Goal: Task Accomplishment & Management: Use online tool/utility

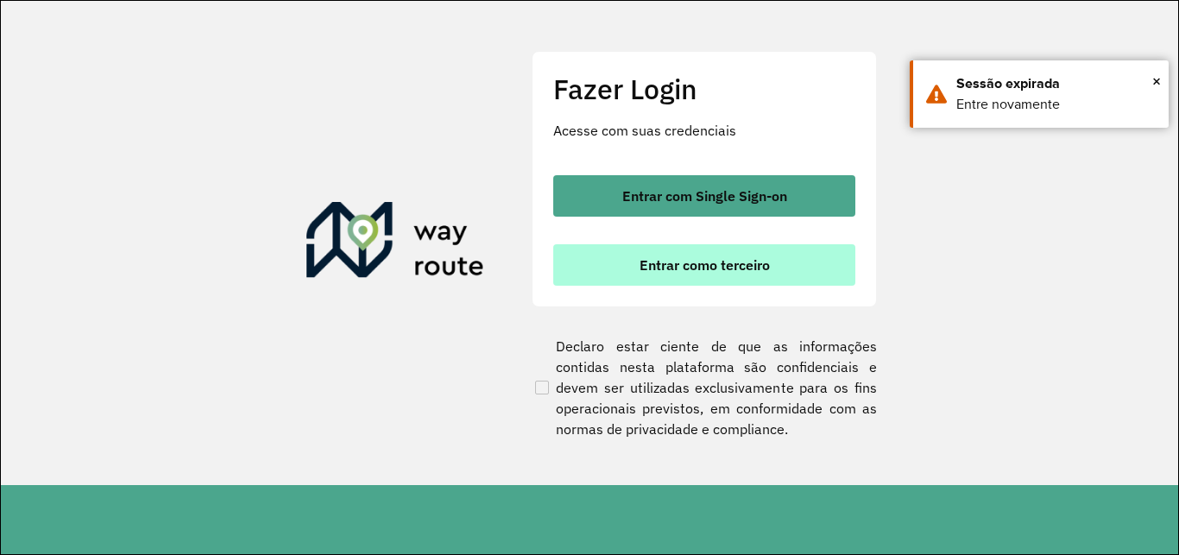
click at [740, 265] on span "Entrar como terceiro" at bounding box center [705, 265] width 130 height 14
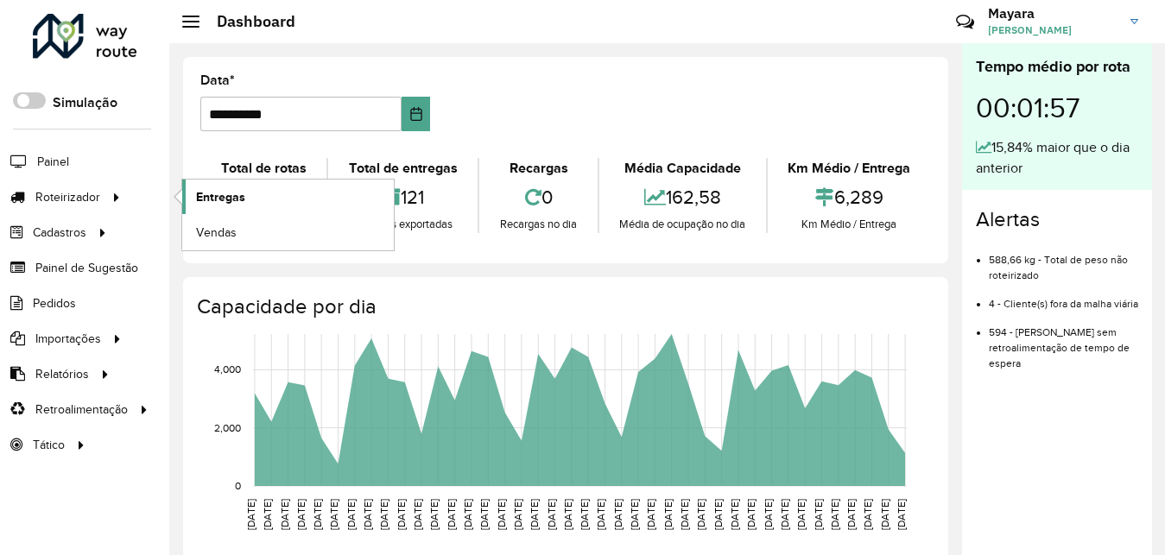
click at [184, 198] on link "Entregas" at bounding box center [288, 197] width 212 height 35
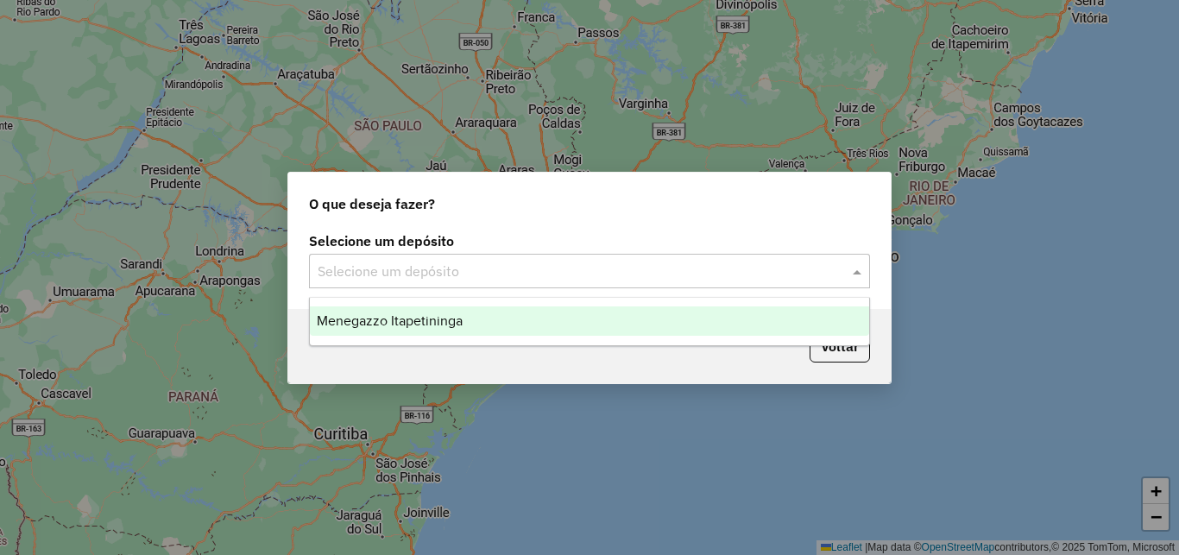
click at [406, 283] on div "Selecione um depósito" at bounding box center [589, 271] width 561 height 35
click at [403, 331] on div "Menegazzo Itapetininga" at bounding box center [590, 321] width 560 height 29
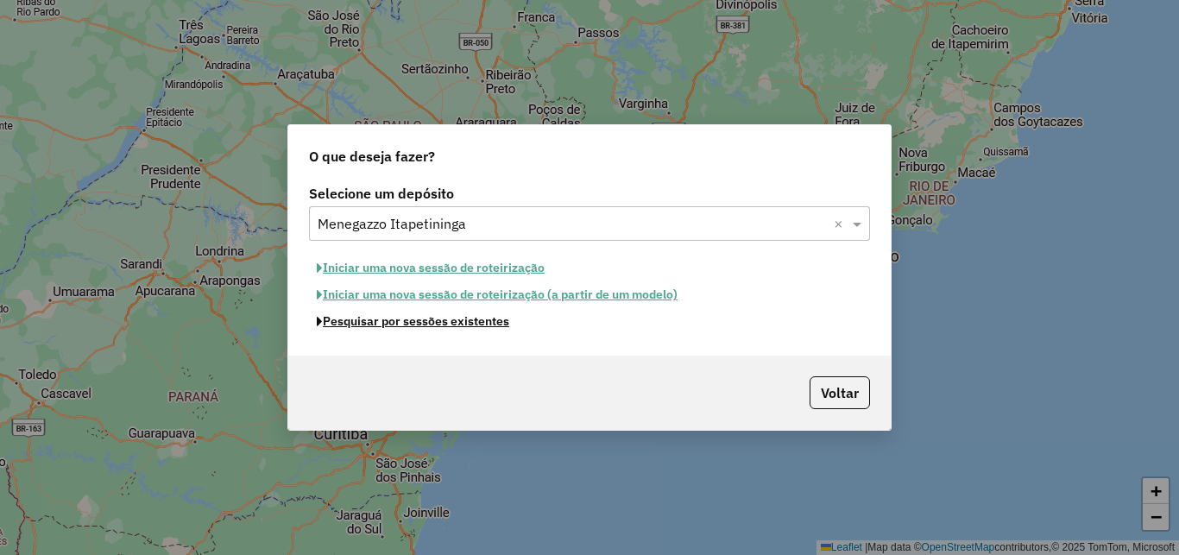
click at [400, 319] on button "Pesquisar por sessões existentes" at bounding box center [413, 321] width 208 height 27
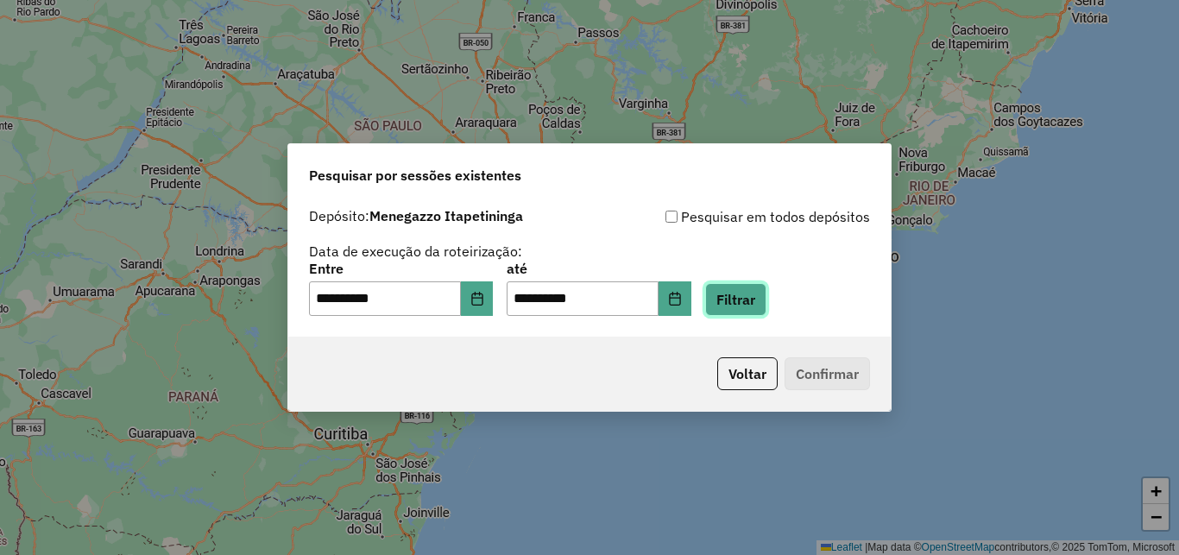
click at [767, 312] on button "Filtrar" at bounding box center [735, 299] width 61 height 33
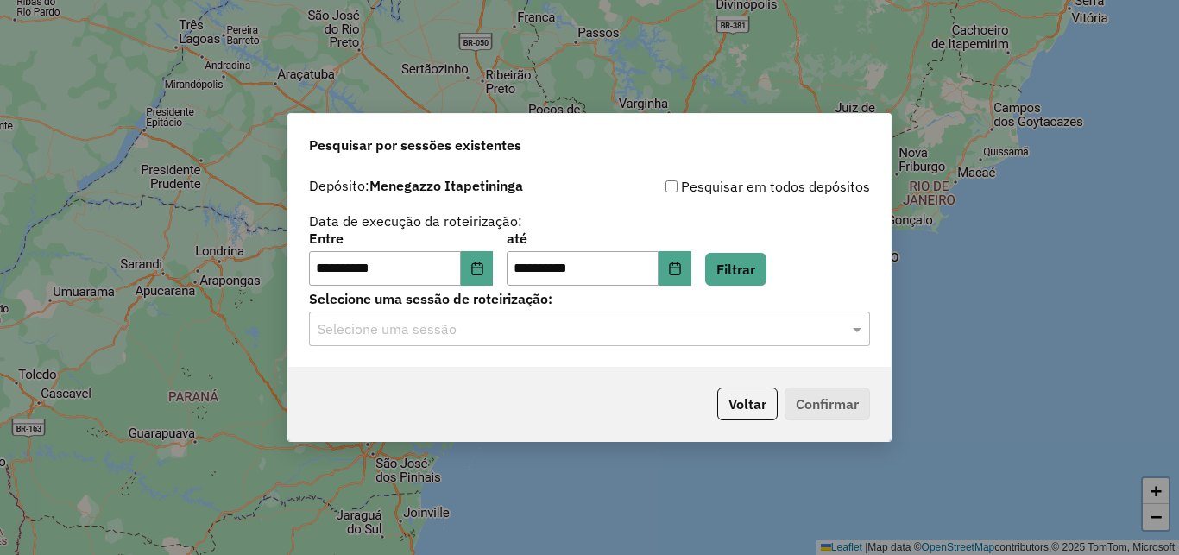
click at [421, 330] on input "text" at bounding box center [572, 329] width 509 height 21
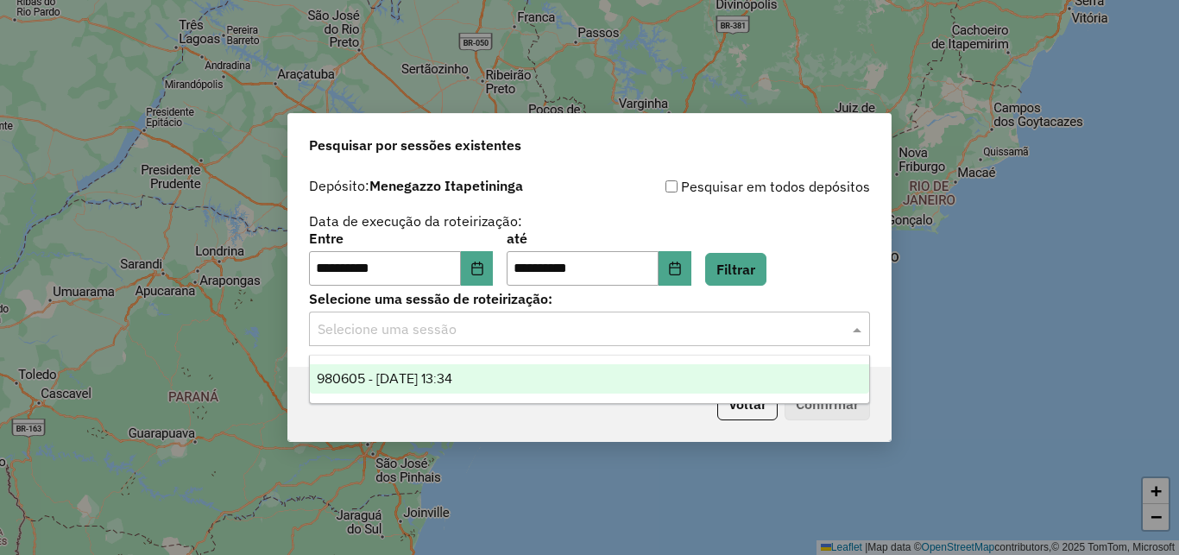
click at [447, 372] on span "980605 - [DATE] 13:34" at bounding box center [385, 378] width 136 height 15
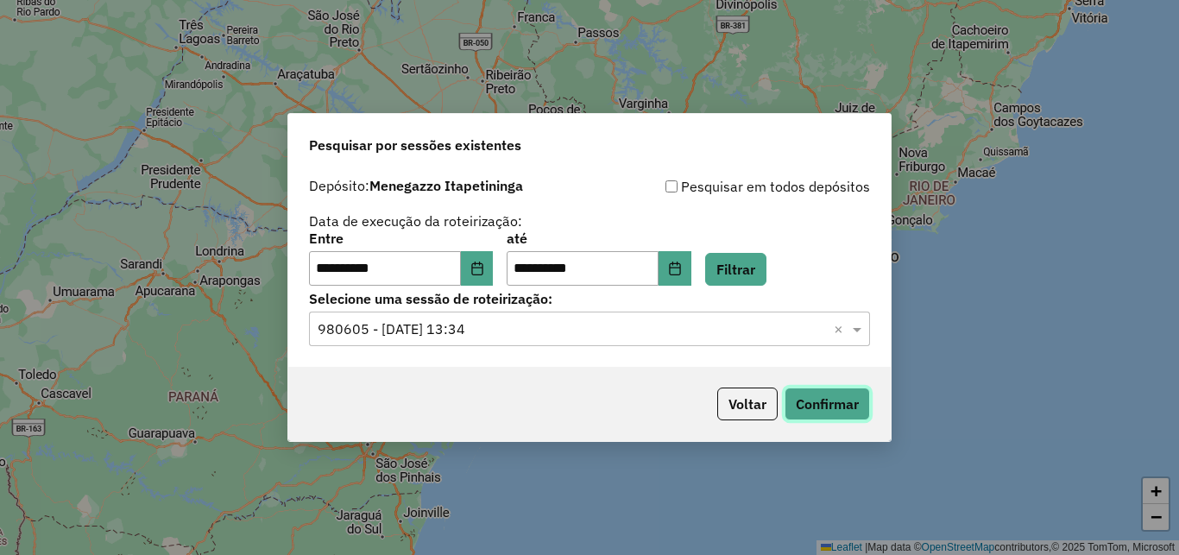
click at [829, 408] on button "Confirmar" at bounding box center [827, 404] width 85 height 33
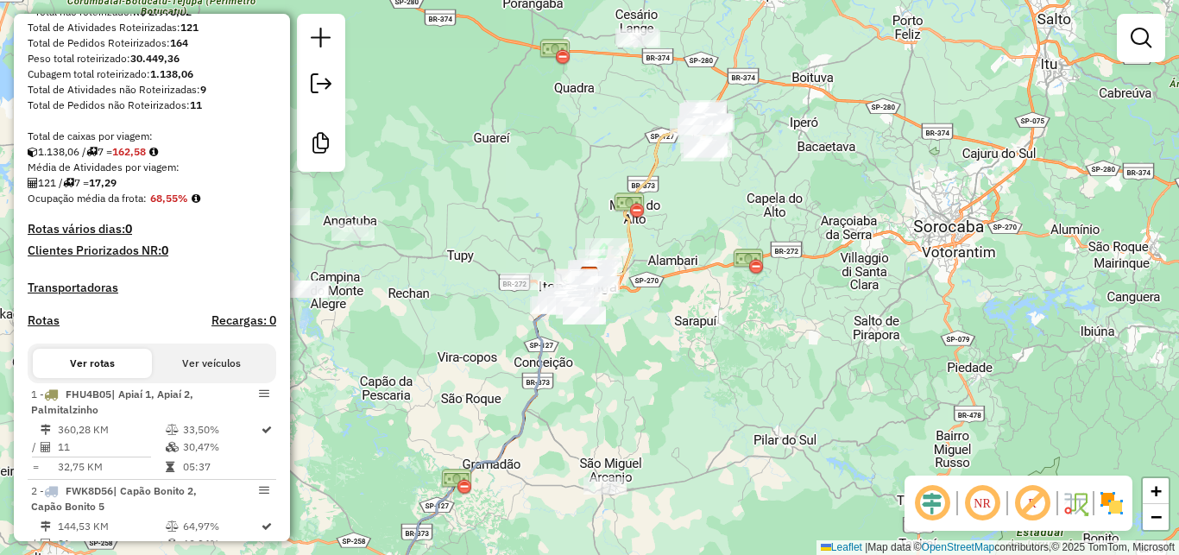
scroll to position [78, 0]
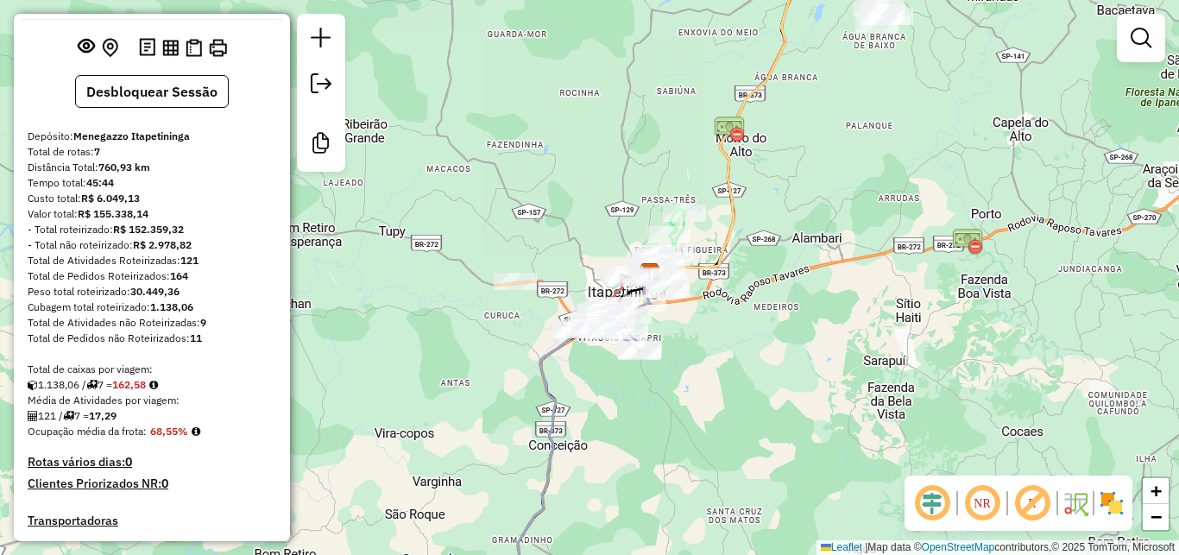
click at [973, 497] on em at bounding box center [982, 503] width 41 height 41
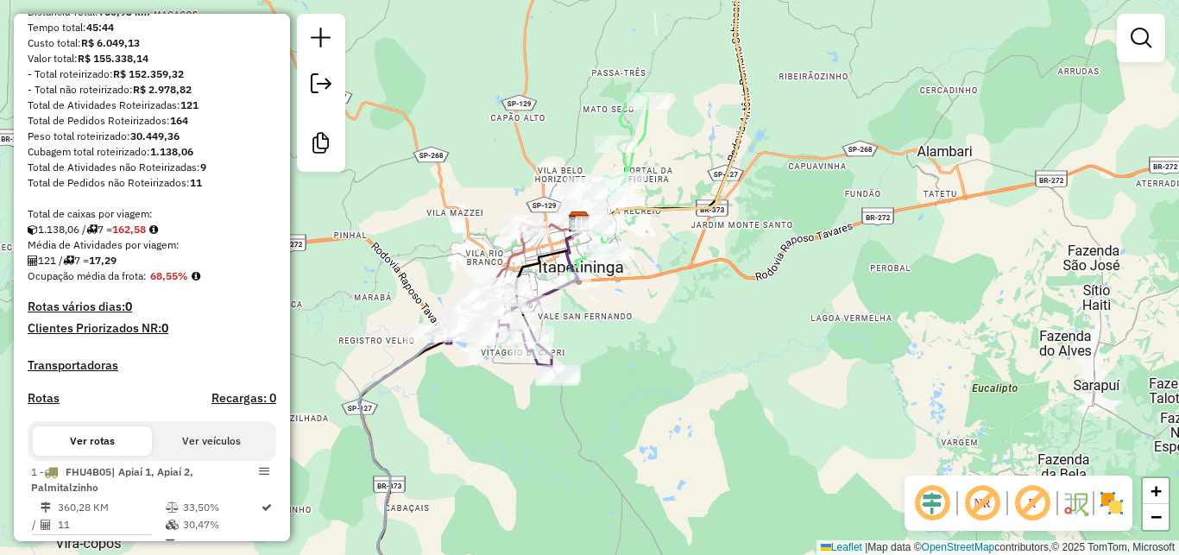
scroll to position [389, 0]
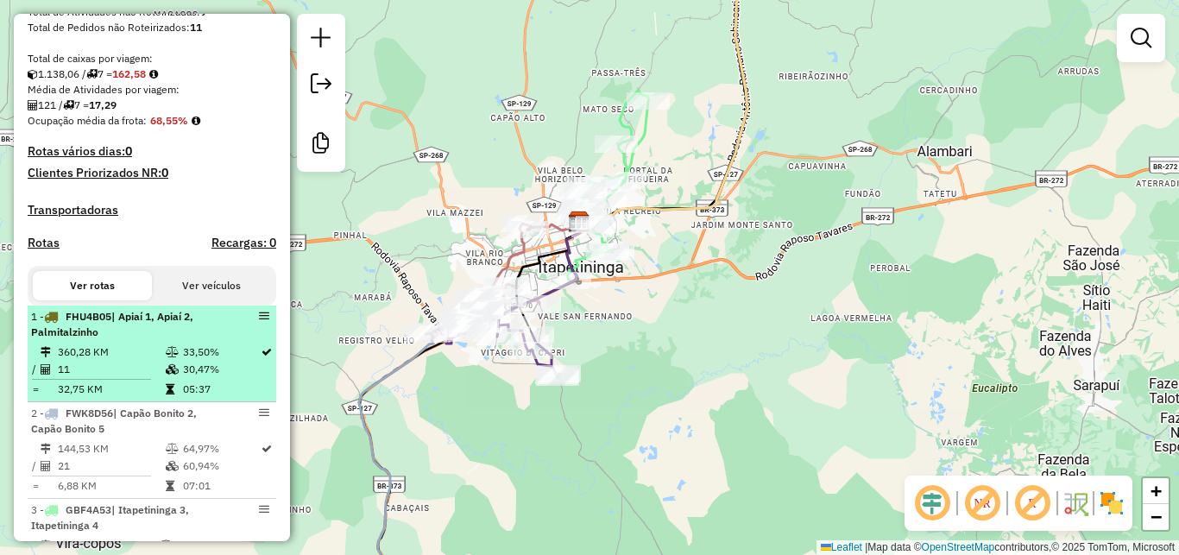
select select "**********"
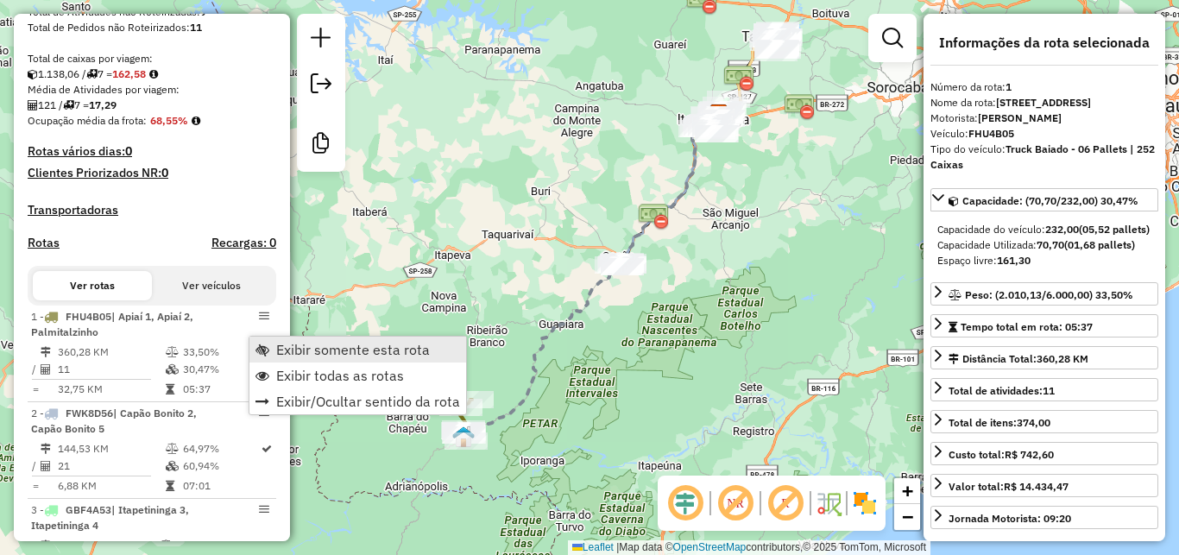
click at [305, 351] on span "Exibir somente esta rota" at bounding box center [353, 350] width 154 height 14
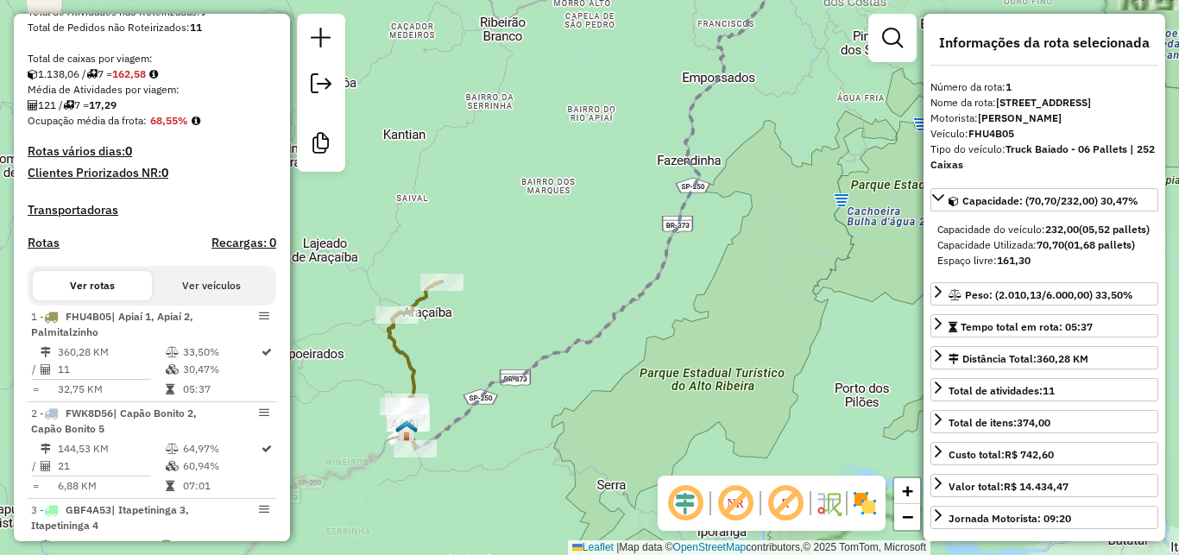
drag, startPoint x: 597, startPoint y: 370, endPoint x: 661, endPoint y: 314, distance: 85.7
click at [661, 314] on div "Janela de atendimento Grade de atendimento Capacidade Transportadoras Veículos …" at bounding box center [589, 277] width 1179 height 555
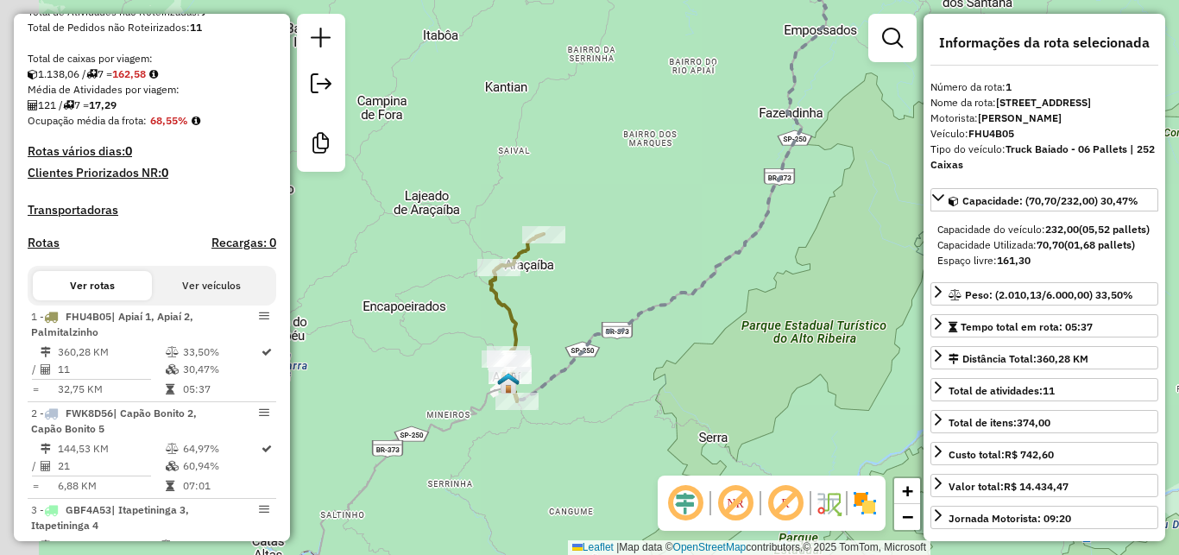
drag, startPoint x: 517, startPoint y: 405, endPoint x: 584, endPoint y: 392, distance: 67.7
click at [584, 392] on div "Janela de atendimento Grade de atendimento Capacidade Transportadoras Veículos …" at bounding box center [589, 277] width 1179 height 555
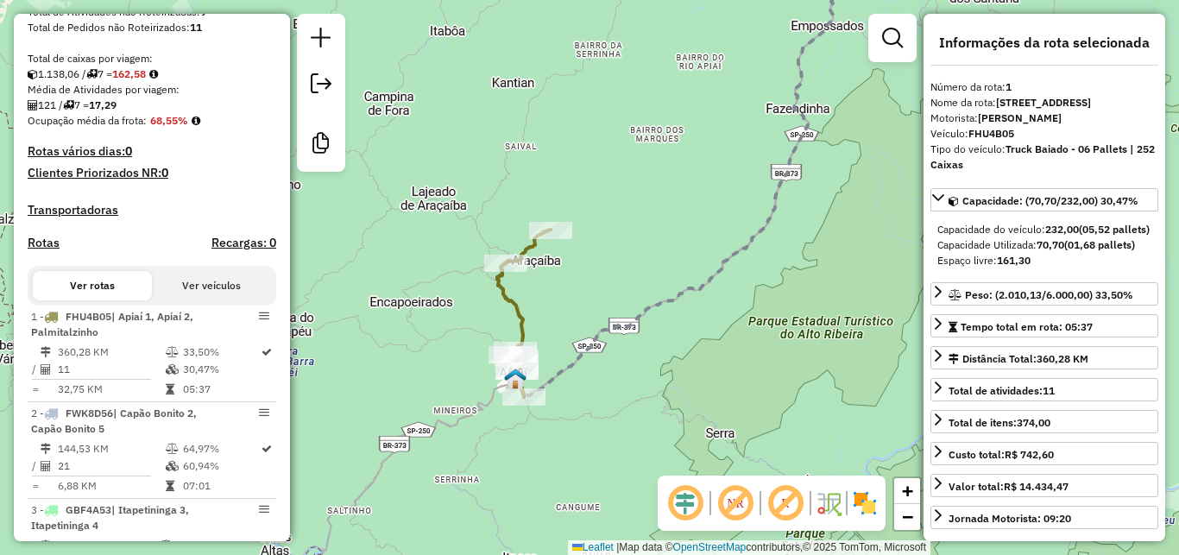
drag, startPoint x: 610, startPoint y: 303, endPoint x: 649, endPoint y: 288, distance: 42.3
click at [649, 288] on div "Janela de atendimento Grade de atendimento Capacidade Transportadoras Veículos …" at bounding box center [589, 277] width 1179 height 555
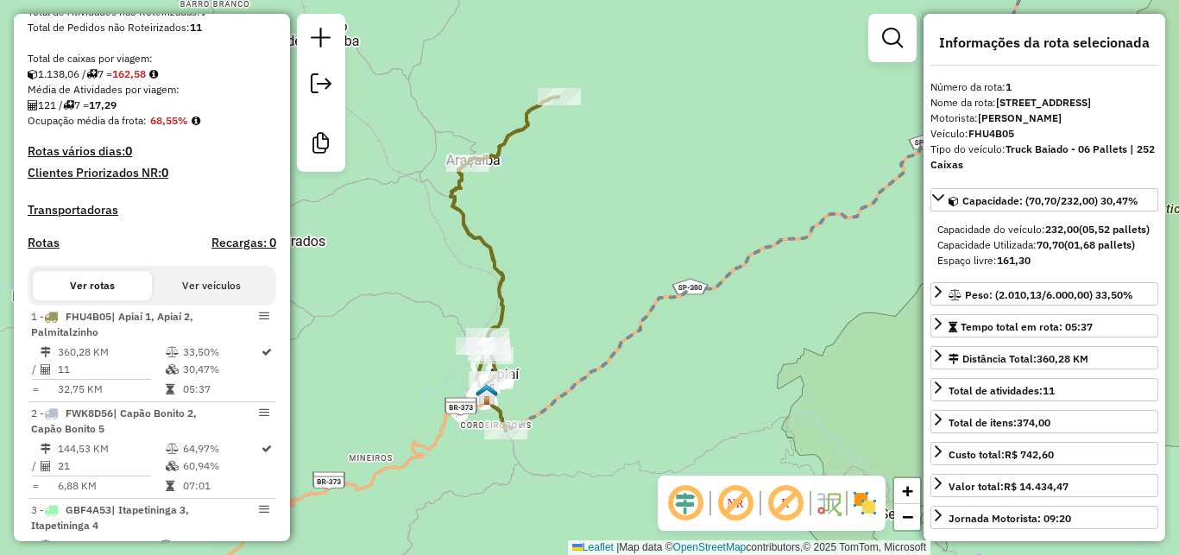
drag, startPoint x: 618, startPoint y: 391, endPoint x: 674, endPoint y: 368, distance: 60.8
click at [673, 369] on div "Janela de atendimento Grade de atendimento Capacidade Transportadoras Veículos …" at bounding box center [589, 277] width 1179 height 555
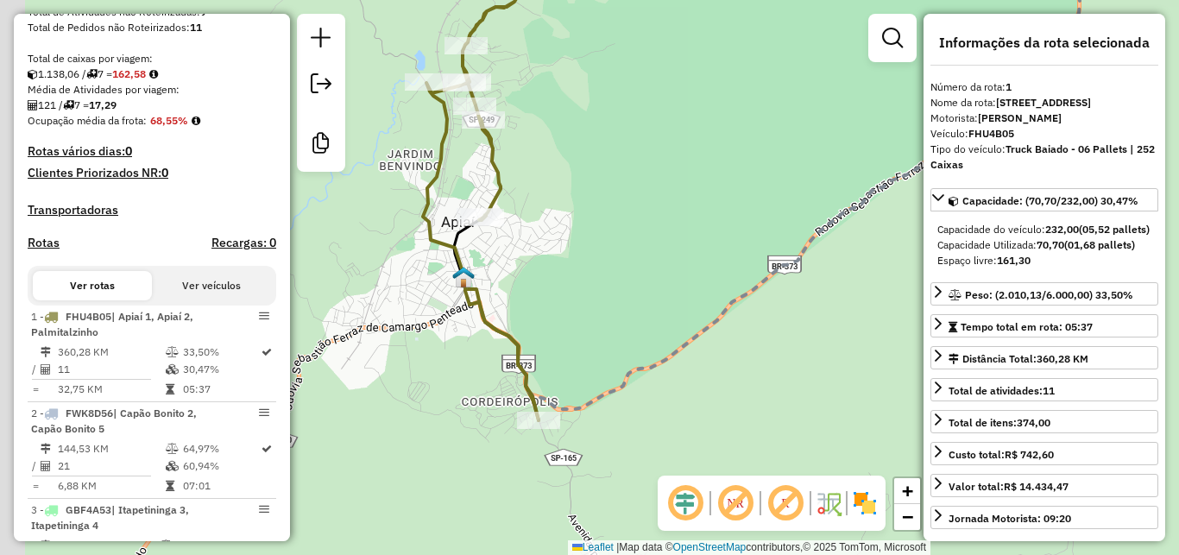
drag, startPoint x: 616, startPoint y: 370, endPoint x: 687, endPoint y: 302, distance: 98.9
click at [687, 302] on div "Janela de atendimento Grade de atendimento Capacidade Transportadoras Veículos …" at bounding box center [589, 277] width 1179 height 555
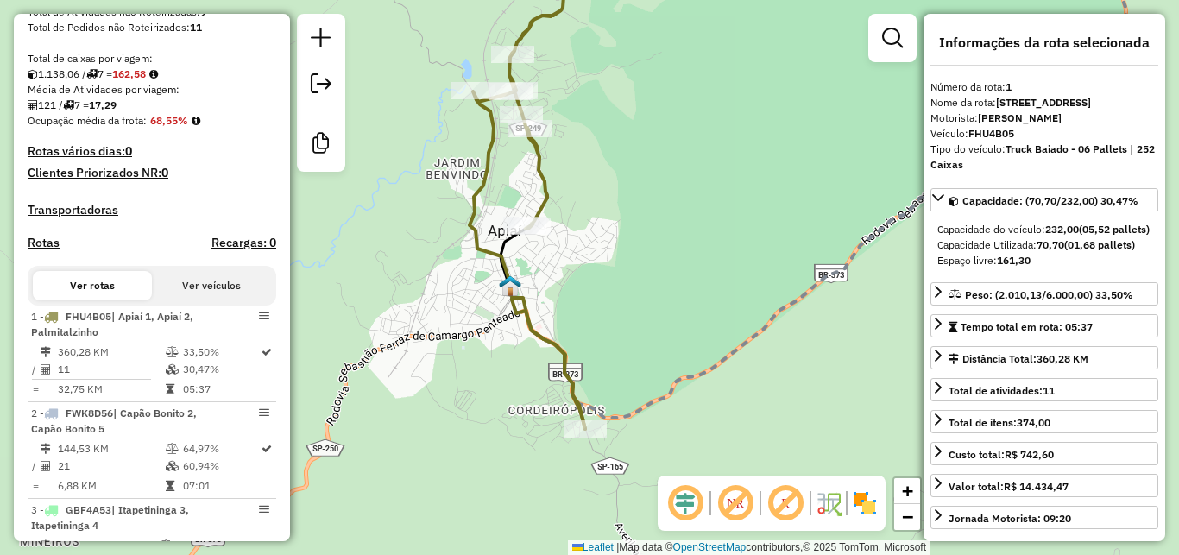
drag, startPoint x: 624, startPoint y: 354, endPoint x: 671, endPoint y: 362, distance: 47.3
click at [671, 362] on div "Janela de atendimento Grade de atendimento Capacidade Transportadoras Veículos …" at bounding box center [589, 277] width 1179 height 555
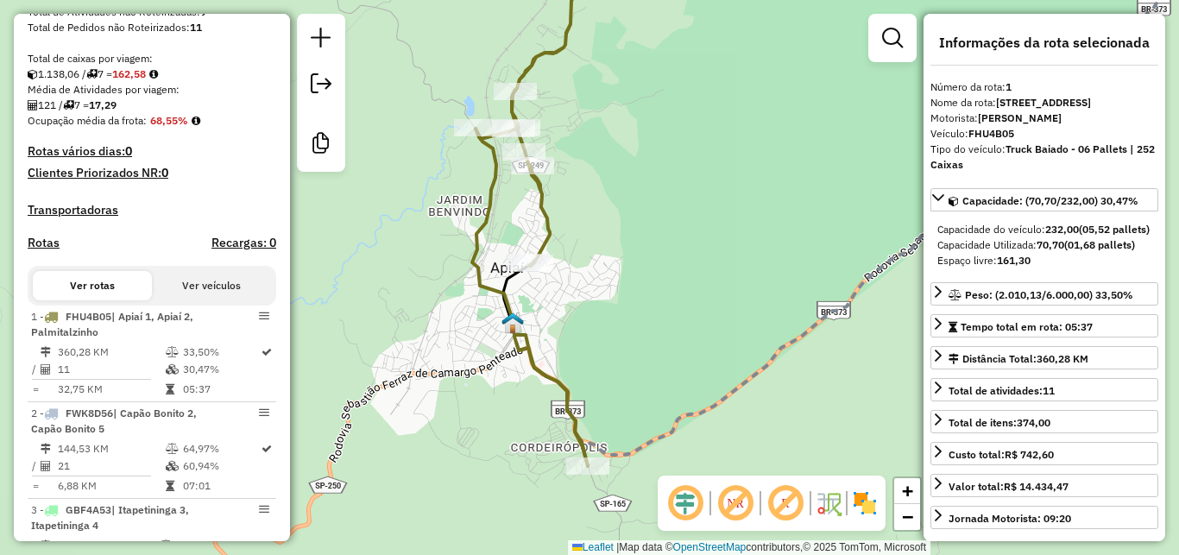
drag, startPoint x: 537, startPoint y: 178, endPoint x: 538, endPoint y: 213, distance: 35.4
click at [538, 213] on icon at bounding box center [530, 224] width 116 height 484
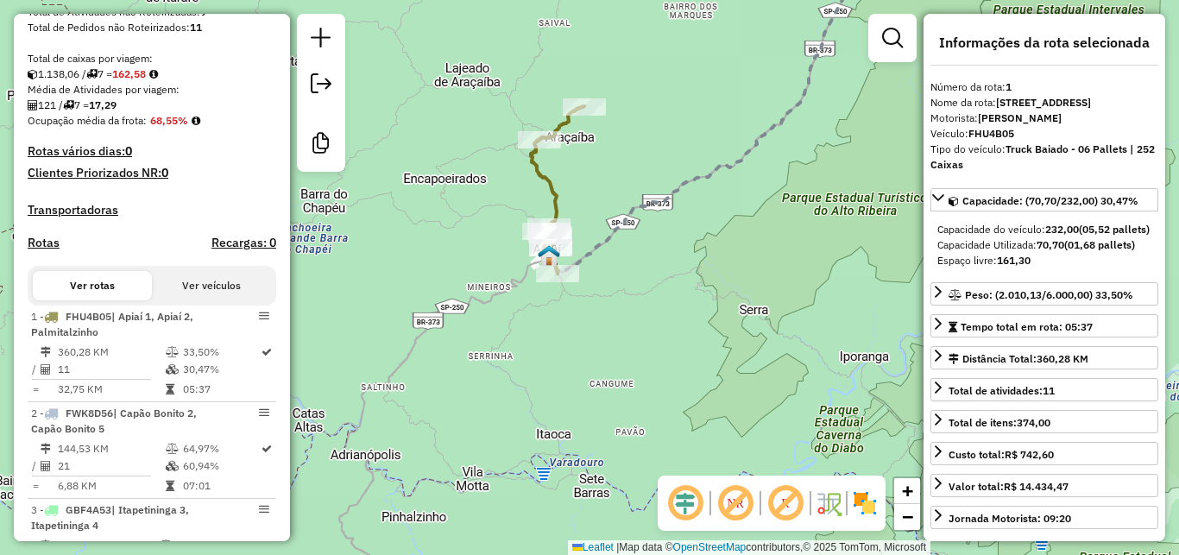
drag, startPoint x: 585, startPoint y: 193, endPoint x: 576, endPoint y: 238, distance: 46.7
click at [578, 237] on div "Janela de atendimento Grade de atendimento Capacidade Transportadoras Veículos …" at bounding box center [589, 277] width 1179 height 555
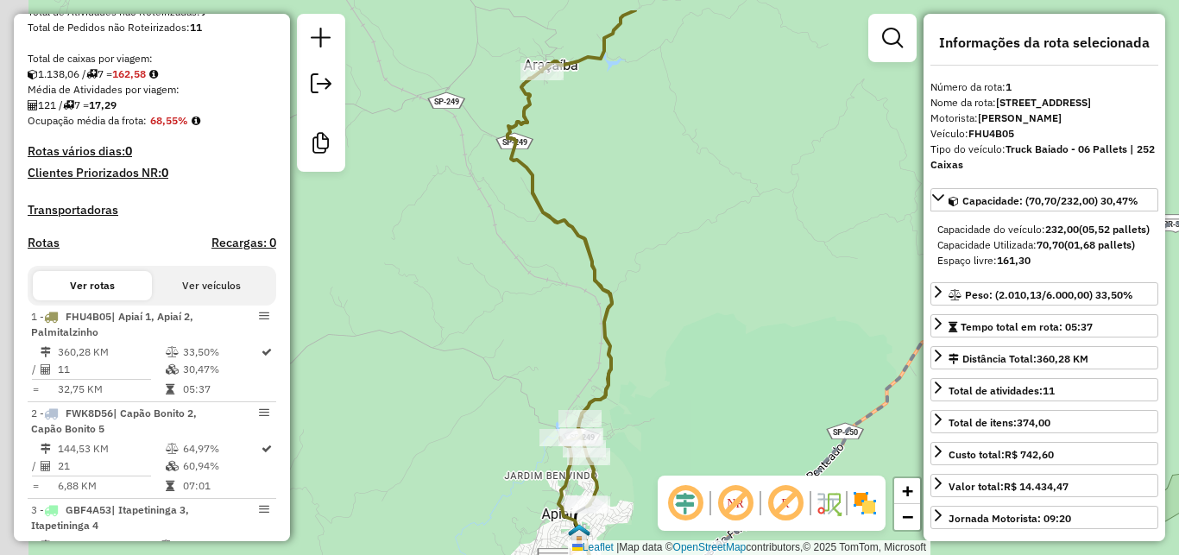
drag, startPoint x: 583, startPoint y: 137, endPoint x: 624, endPoint y: 200, distance: 75.4
click at [624, 200] on div "Janela de atendimento Grade de atendimento Capacidade Transportadoras Veículos …" at bounding box center [589, 277] width 1179 height 555
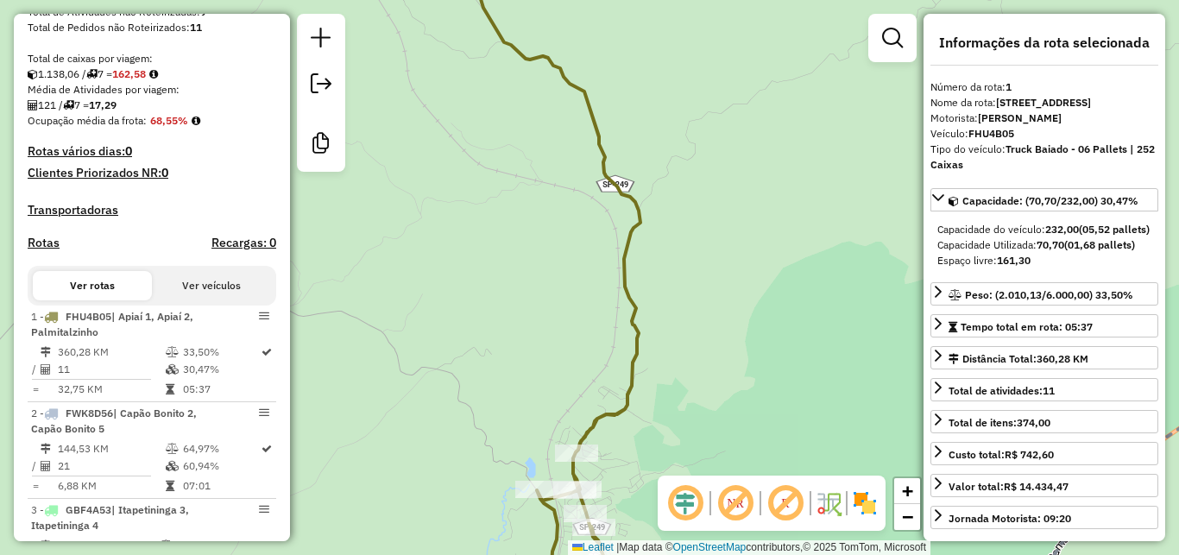
drag, startPoint x: 531, startPoint y: 269, endPoint x: 589, endPoint y: 429, distance: 170.7
click at [589, 429] on div "Janela de atendimento Grade de atendimento Capacidade Transportadoras Veículos …" at bounding box center [589, 277] width 1179 height 555
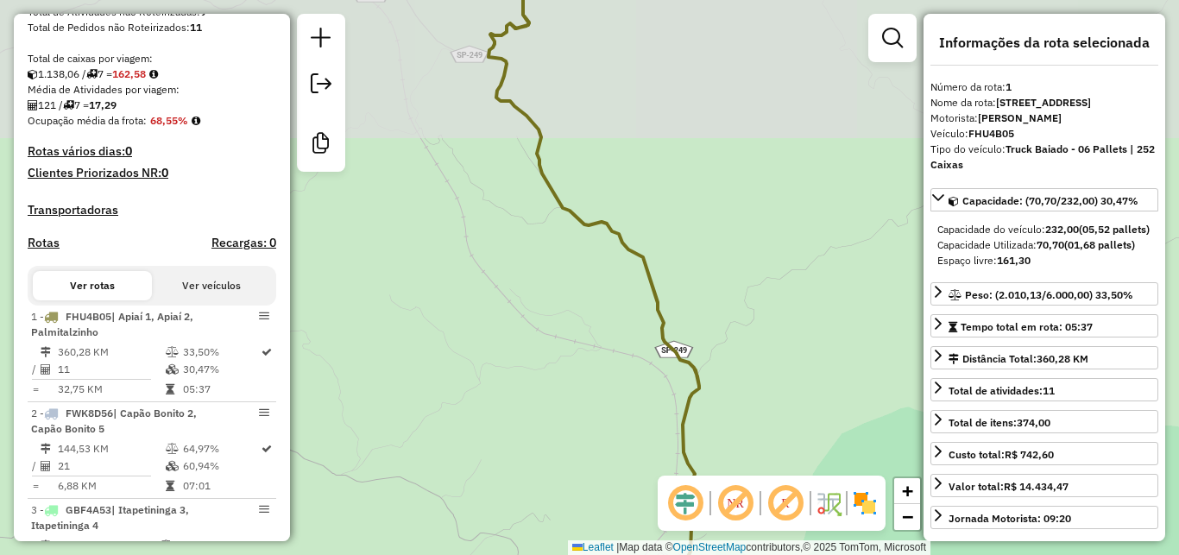
drag, startPoint x: 574, startPoint y: 328, endPoint x: 574, endPoint y: 349, distance: 20.7
click at [574, 349] on div "Janela de atendimento Grade de atendimento Capacidade Transportadoras Veículos …" at bounding box center [589, 277] width 1179 height 555
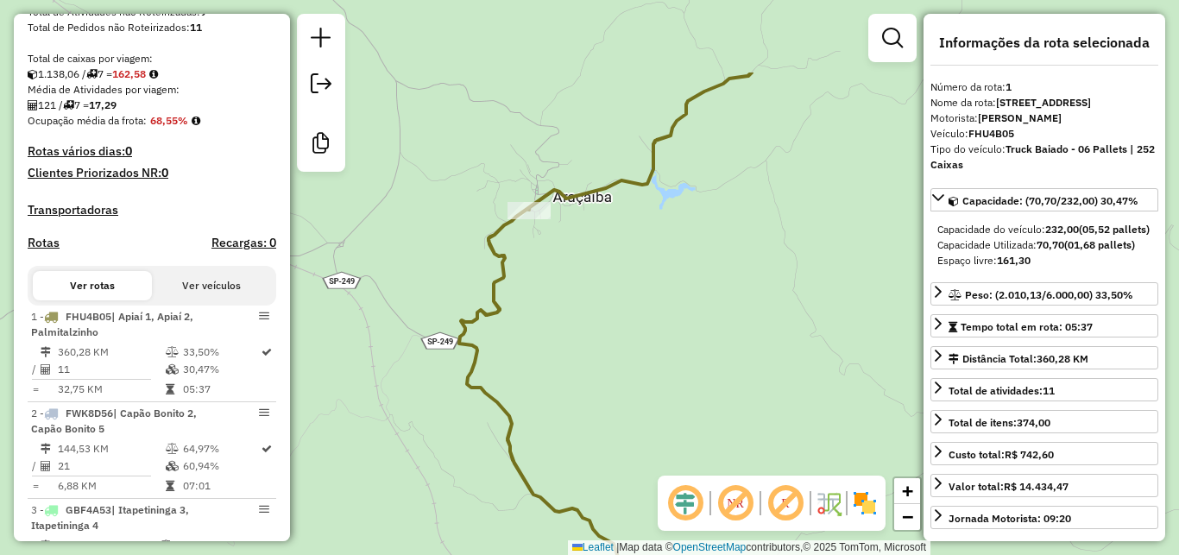
drag, startPoint x: 647, startPoint y: 238, endPoint x: 613, endPoint y: 340, distance: 107.3
click at [613, 340] on div "Janela de atendimento Grade de atendimento Capacidade Transportadoras Veículos …" at bounding box center [589, 277] width 1179 height 555
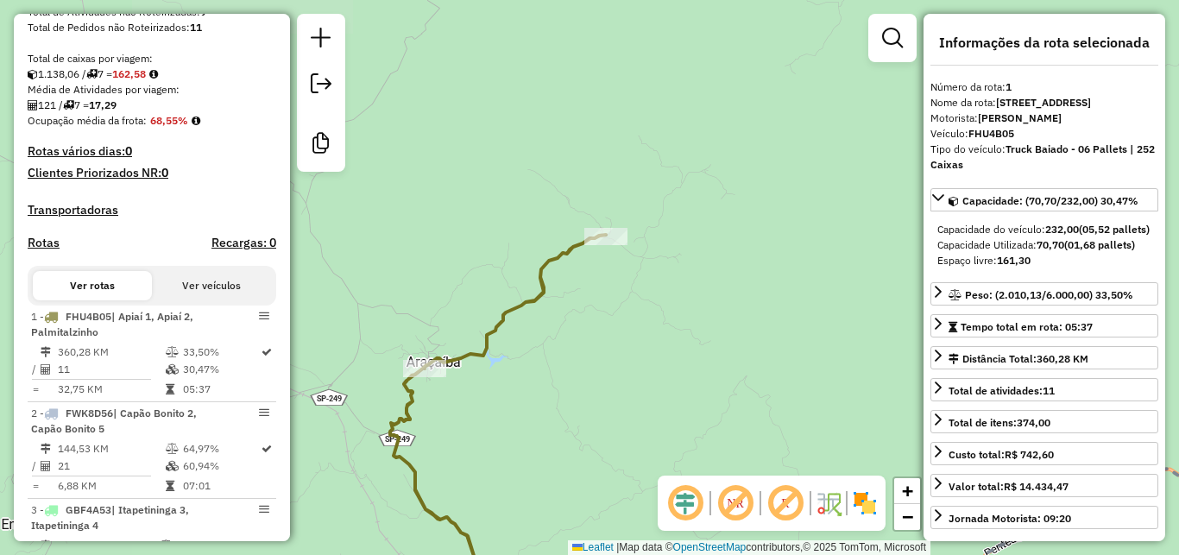
drag, startPoint x: 711, startPoint y: 218, endPoint x: 714, endPoint y: 78, distance: 140.8
click at [714, 78] on div "Janela de atendimento Grade de atendimento Capacidade Transportadoras Veículos …" at bounding box center [589, 277] width 1179 height 555
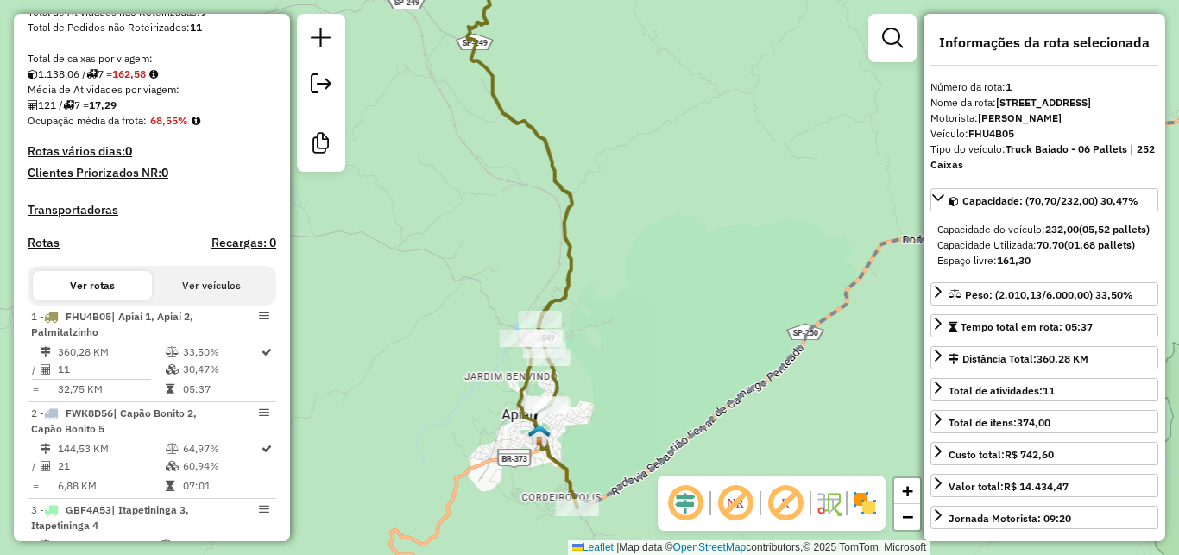
drag, startPoint x: 717, startPoint y: 205, endPoint x: 677, endPoint y: 362, distance: 162.1
click at [677, 362] on div "Janela de atendimento Grade de atendimento Capacidade Transportadoras Veículos …" at bounding box center [589, 277] width 1179 height 555
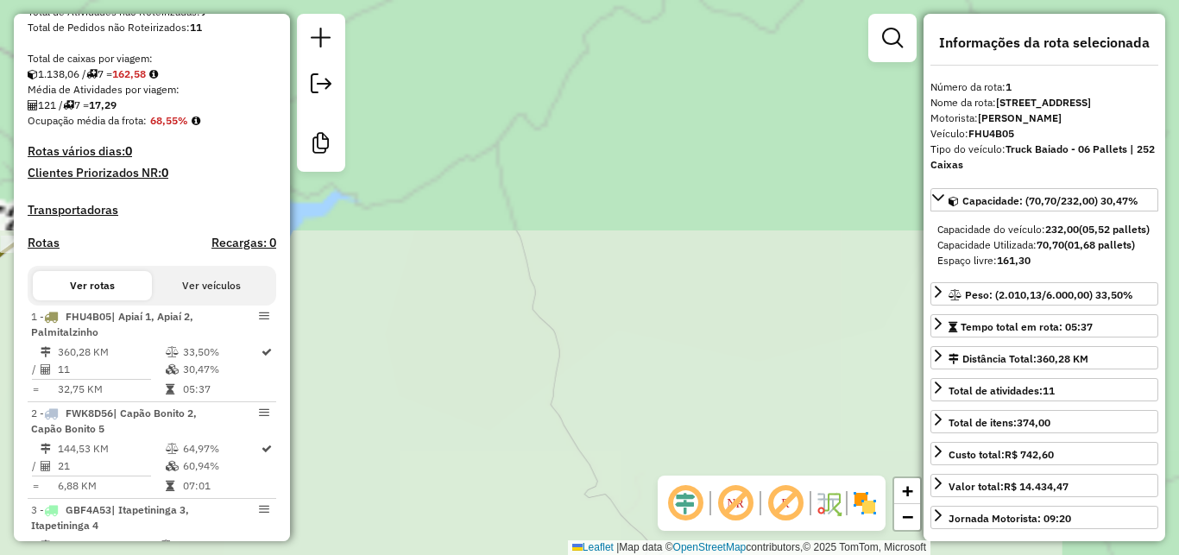
drag, startPoint x: 645, startPoint y: 300, endPoint x: 658, endPoint y: 262, distance: 40.1
click at [645, 338] on div "Janela de atendimento Grade de atendimento Capacidade Transportadoras Veículos …" at bounding box center [589, 277] width 1179 height 555
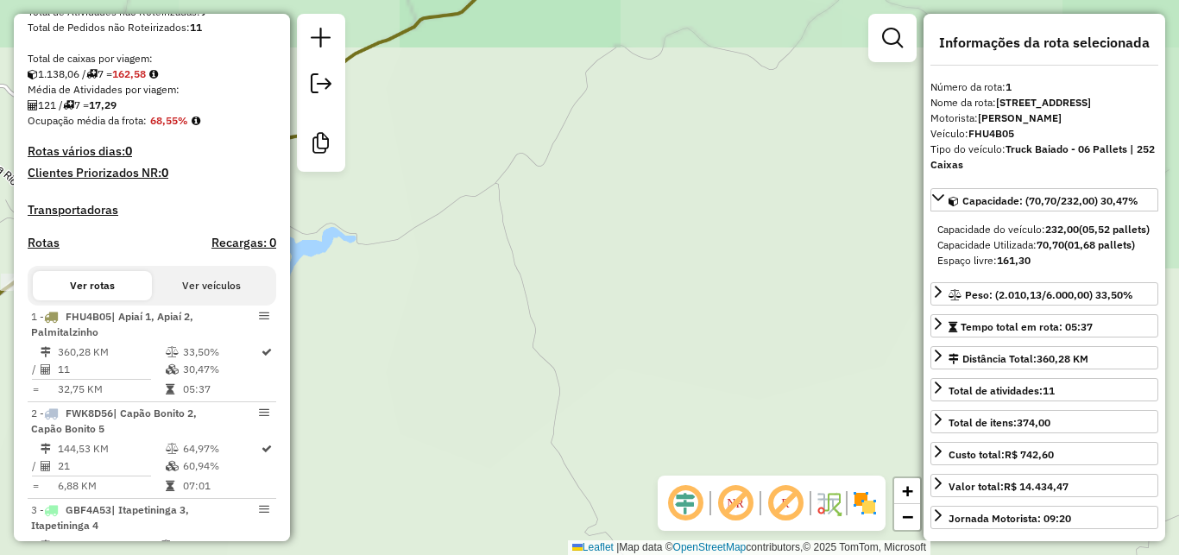
drag, startPoint x: 655, startPoint y: 124, endPoint x: 684, endPoint y: 348, distance: 225.4
click at [684, 348] on div "Janela de atendimento Grade de atendimento Capacidade Transportadoras Veículos …" at bounding box center [589, 277] width 1179 height 555
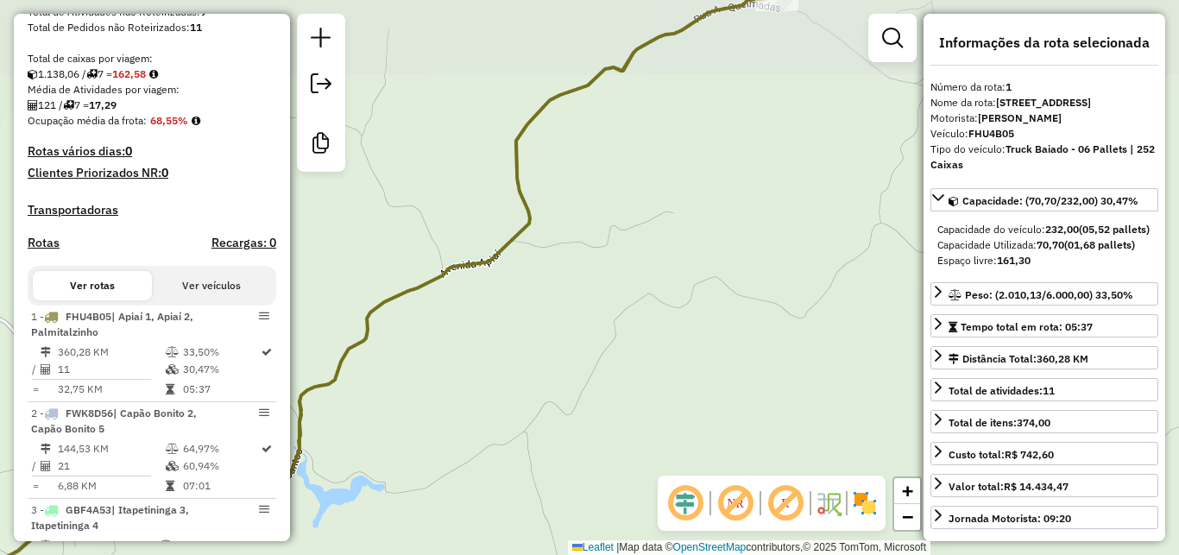
drag, startPoint x: 674, startPoint y: 149, endPoint x: 673, endPoint y: 241, distance: 92.4
click at [674, 241] on div "Janela de atendimento Grade de atendimento Capacidade Transportadoras Veículos …" at bounding box center [589, 277] width 1179 height 555
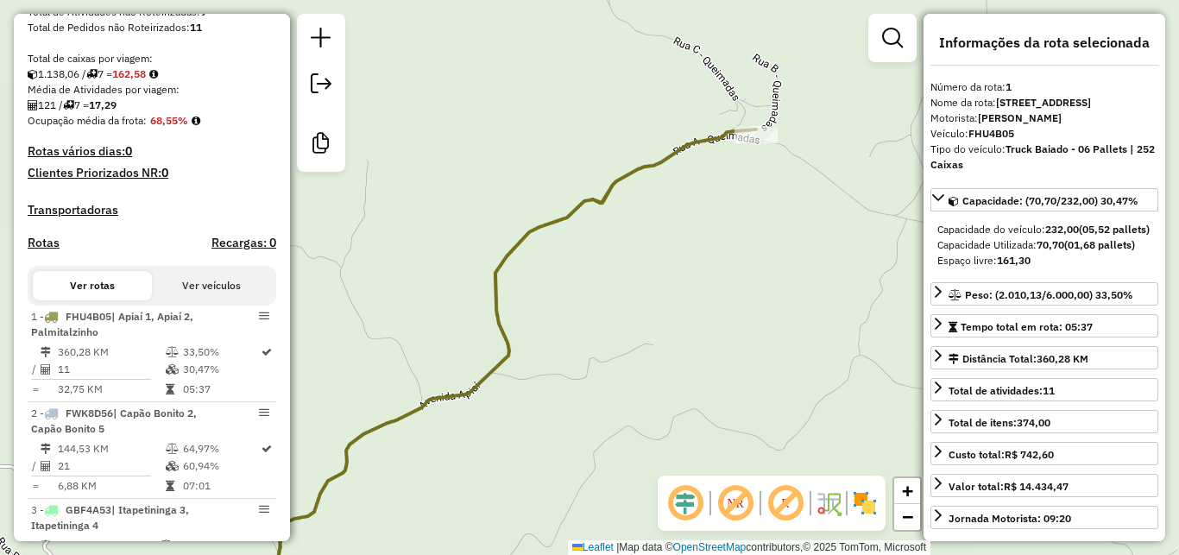
drag, startPoint x: 679, startPoint y: 186, endPoint x: 666, endPoint y: 192, distance: 14.3
click at [641, 237] on div "Janela de atendimento Grade de atendimento Capacidade Transportadoras Veículos …" at bounding box center [589, 277] width 1179 height 555
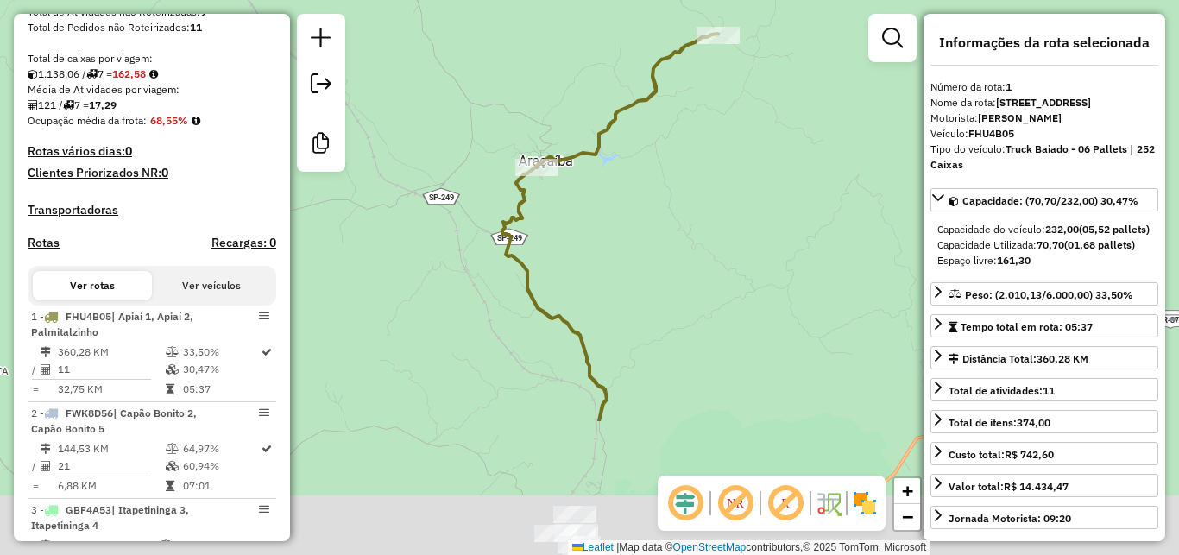
drag, startPoint x: 692, startPoint y: 357, endPoint x: 693, endPoint y: 149, distance: 207.2
click at [695, 150] on div "Janela de atendimento Grade de atendimento Capacidade Transportadoras Veículos …" at bounding box center [589, 277] width 1179 height 555
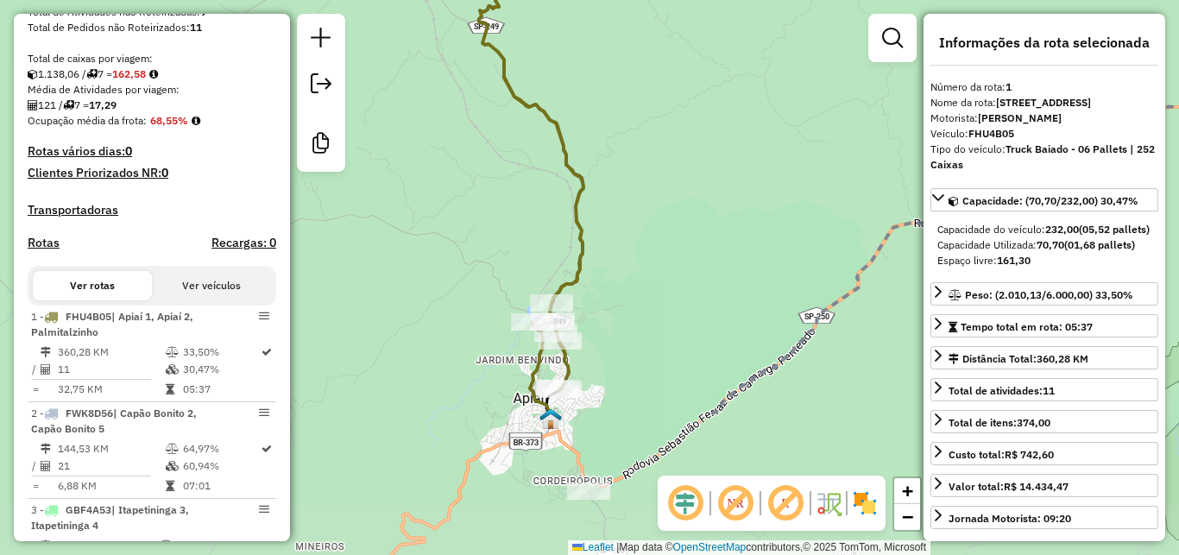
drag, startPoint x: 692, startPoint y: 326, endPoint x: 668, endPoint y: 159, distance: 168.4
click at [668, 159] on div "Janela de atendimento Grade de atendimento Capacidade Transportadoras Veículos …" at bounding box center [589, 277] width 1179 height 555
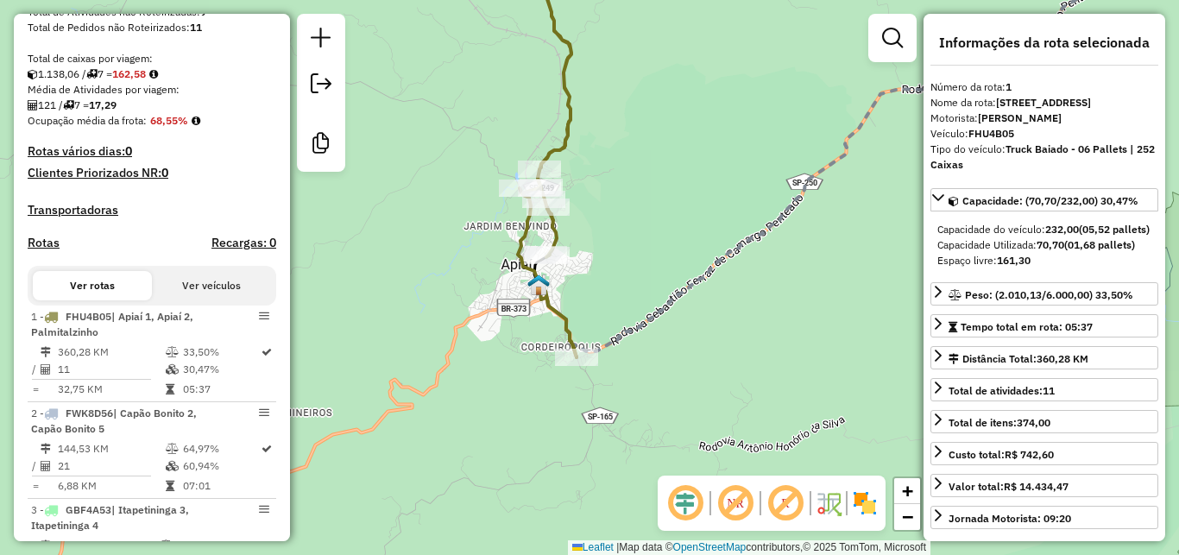
drag, startPoint x: 641, startPoint y: 294, endPoint x: 622, endPoint y: 210, distance: 85.9
click at [629, 178] on div "Janela de atendimento Grade de atendimento Capacidade Transportadoras Veículos …" at bounding box center [589, 277] width 1179 height 555
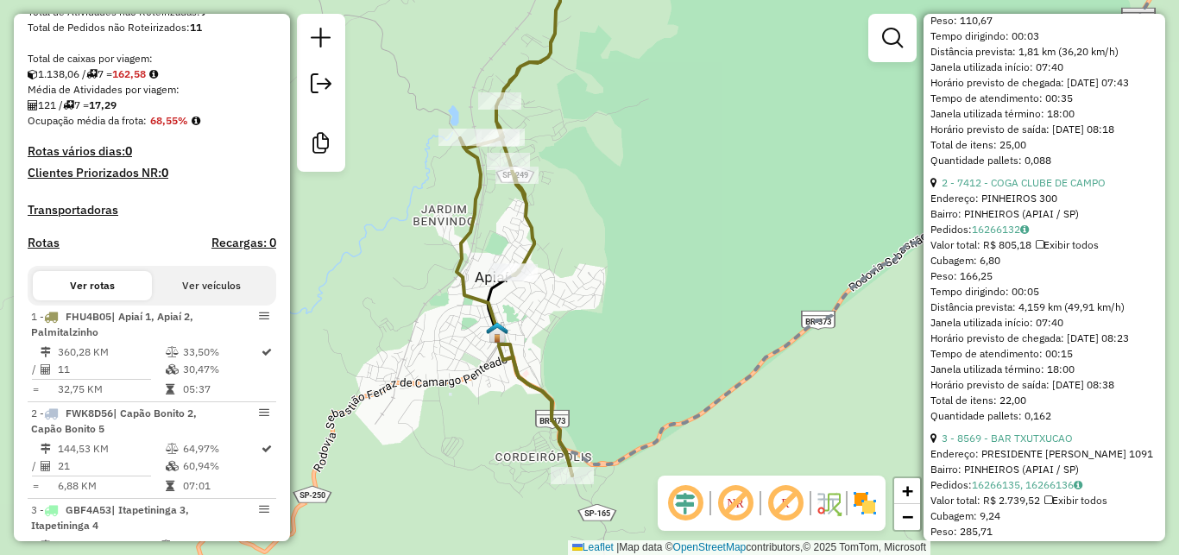
scroll to position [855, 0]
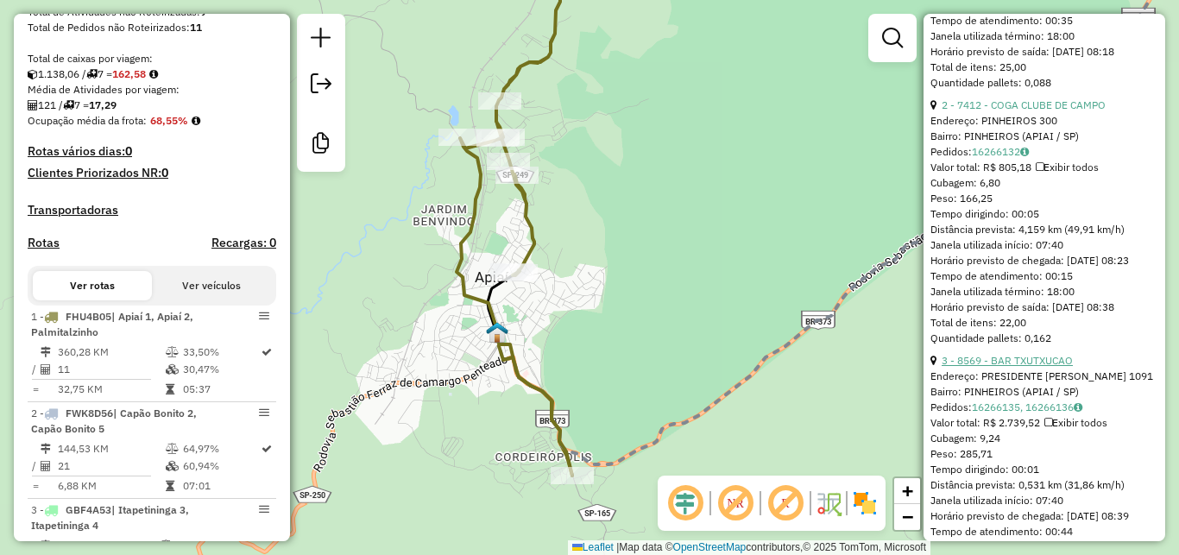
click at [994, 367] on link "3 - 8569 - BAR TXUTXUCAO" at bounding box center [1007, 360] width 131 height 13
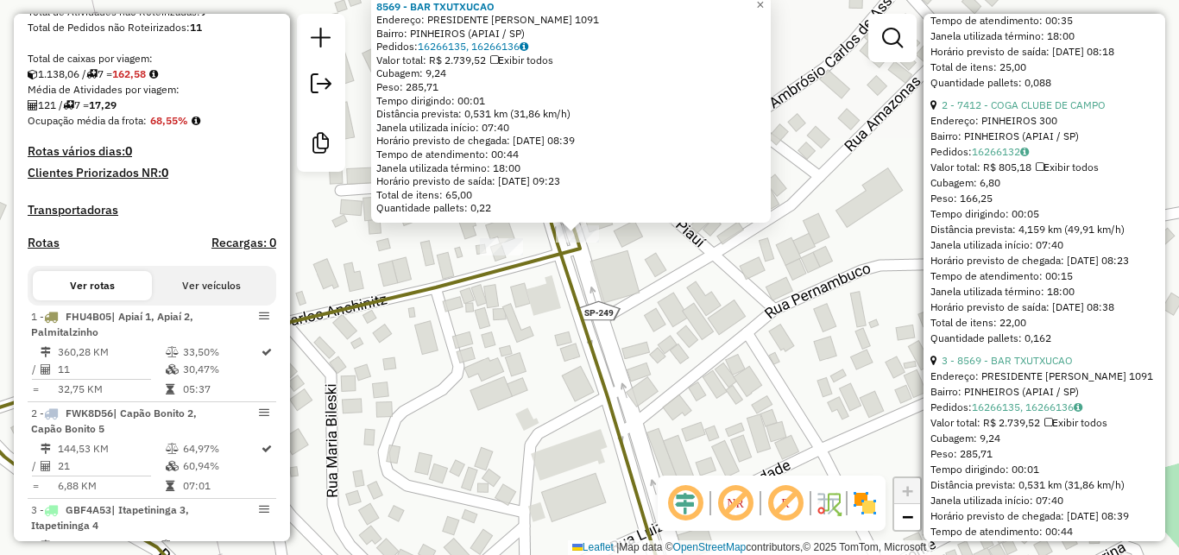
click at [674, 288] on div "8569 - BAR TXUTXUCAO Endereço: PRESIDENTE HUMBERTO ALENCAR C 1091 Bairro: PINHE…" at bounding box center [589, 277] width 1179 height 555
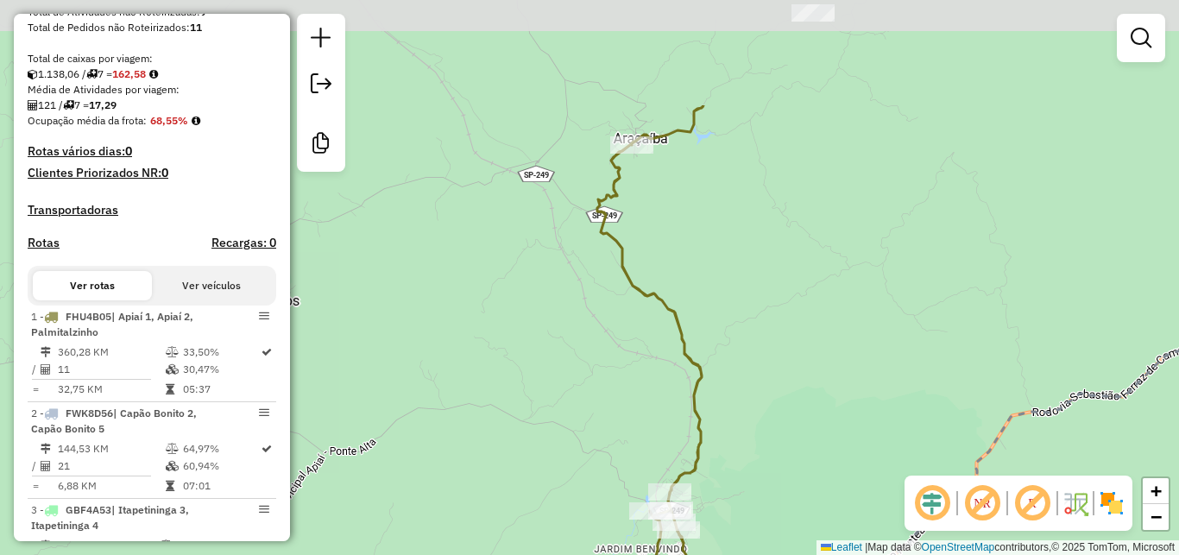
drag, startPoint x: 681, startPoint y: 85, endPoint x: 711, endPoint y: 204, distance: 122.1
click at [720, 247] on div "Janela de atendimento Grade de atendimento Capacidade Transportadoras Veículos …" at bounding box center [589, 277] width 1179 height 555
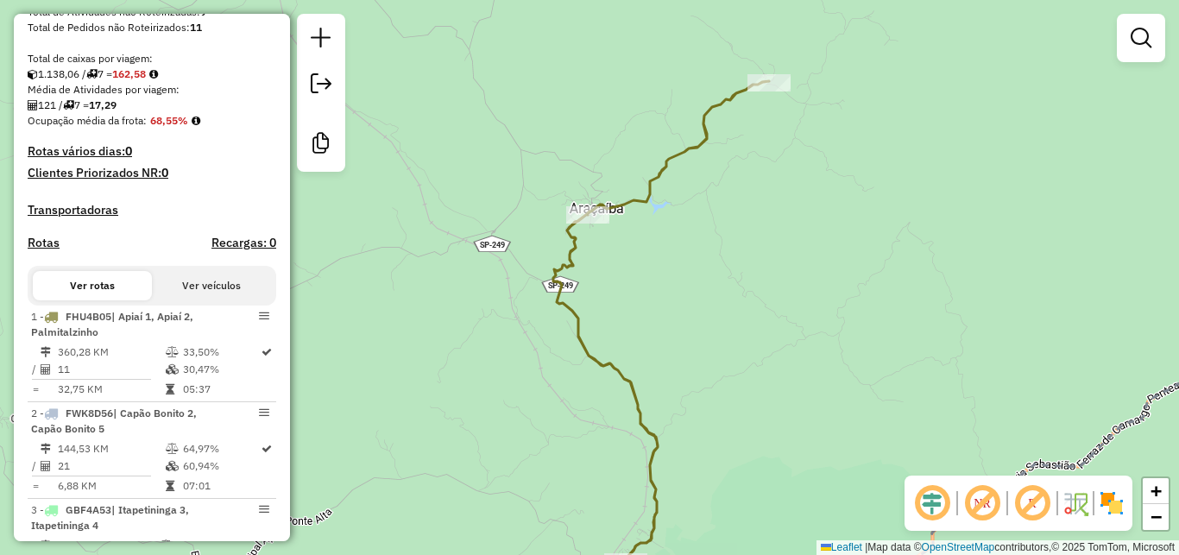
drag, startPoint x: 779, startPoint y: 174, endPoint x: 769, endPoint y: 175, distance: 9.7
click at [770, 189] on div "Janela de atendimento Grade de atendimento Capacidade Transportadoras Veículos …" at bounding box center [589, 277] width 1179 height 555
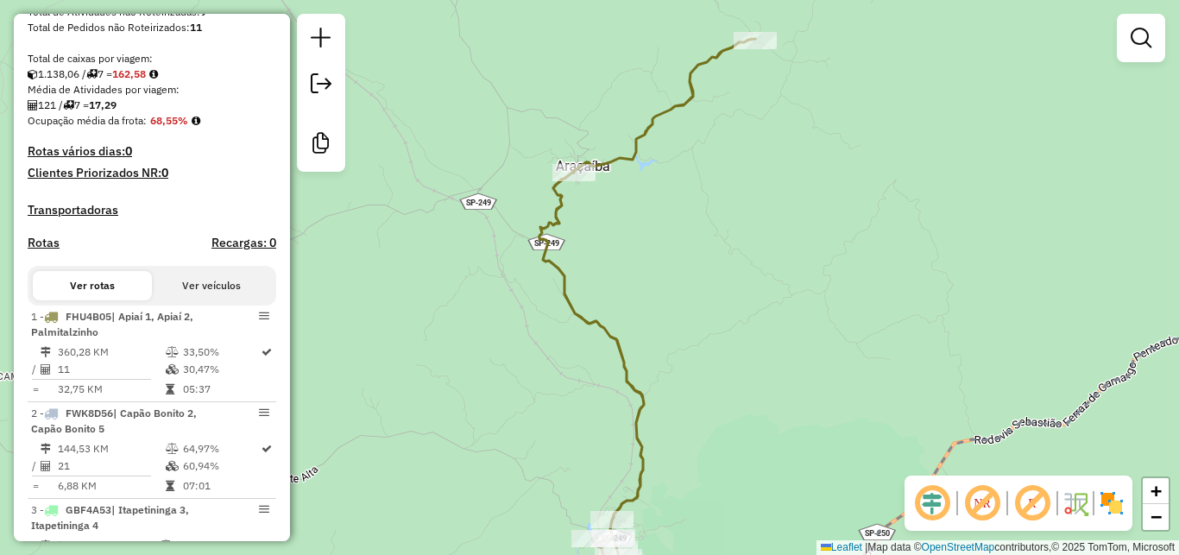
drag, startPoint x: 703, startPoint y: 360, endPoint x: 666, endPoint y: 250, distance: 115.8
click at [666, 250] on div "Janela de atendimento Grade de atendimento Capacidade Transportadoras Veículos …" at bounding box center [589, 277] width 1179 height 555
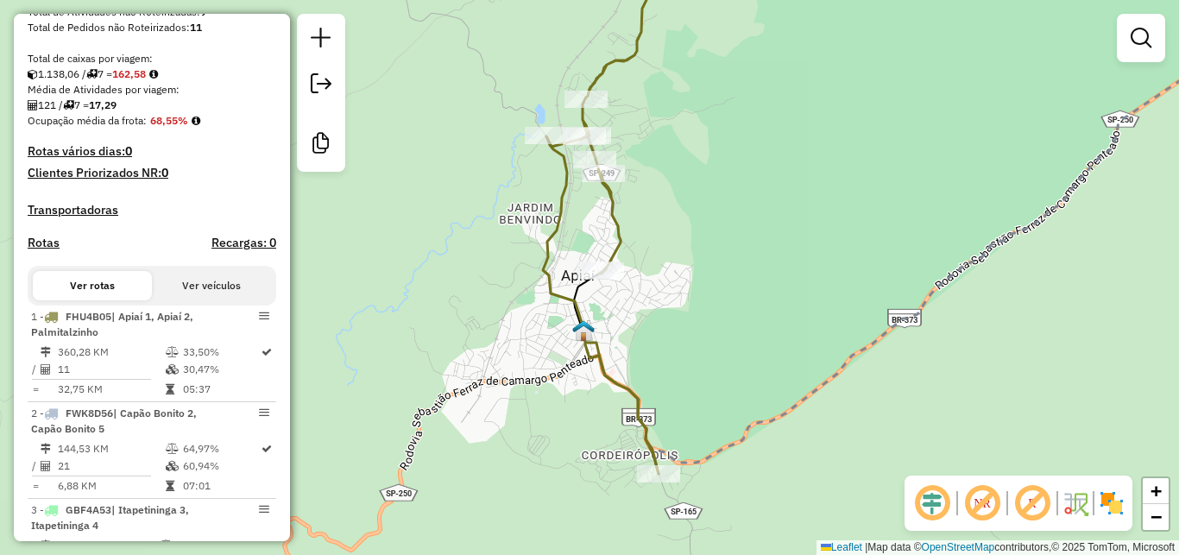
drag, startPoint x: 534, startPoint y: 382, endPoint x: 520, endPoint y: 316, distance: 67.9
click at [520, 316] on div "Janela de atendimento Grade de atendimento Capacidade Transportadoras Veículos …" at bounding box center [589, 277] width 1179 height 555
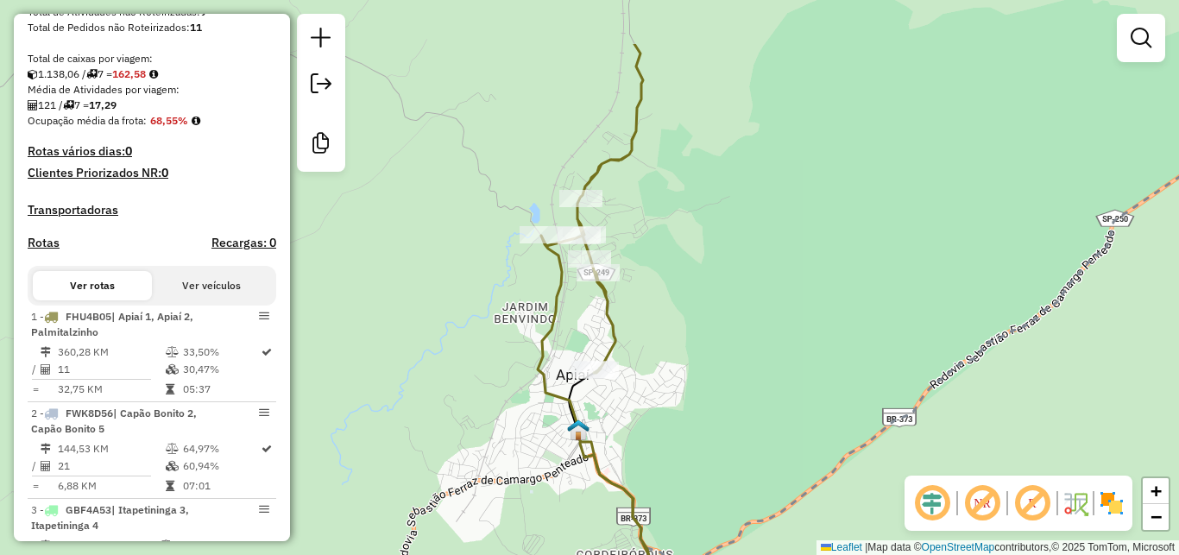
drag, startPoint x: 754, startPoint y: 239, endPoint x: 758, endPoint y: 163, distance: 76.1
click at [742, 410] on div "Janela de atendimento Grade de atendimento Capacidade Transportadoras Veículos …" at bounding box center [589, 277] width 1179 height 555
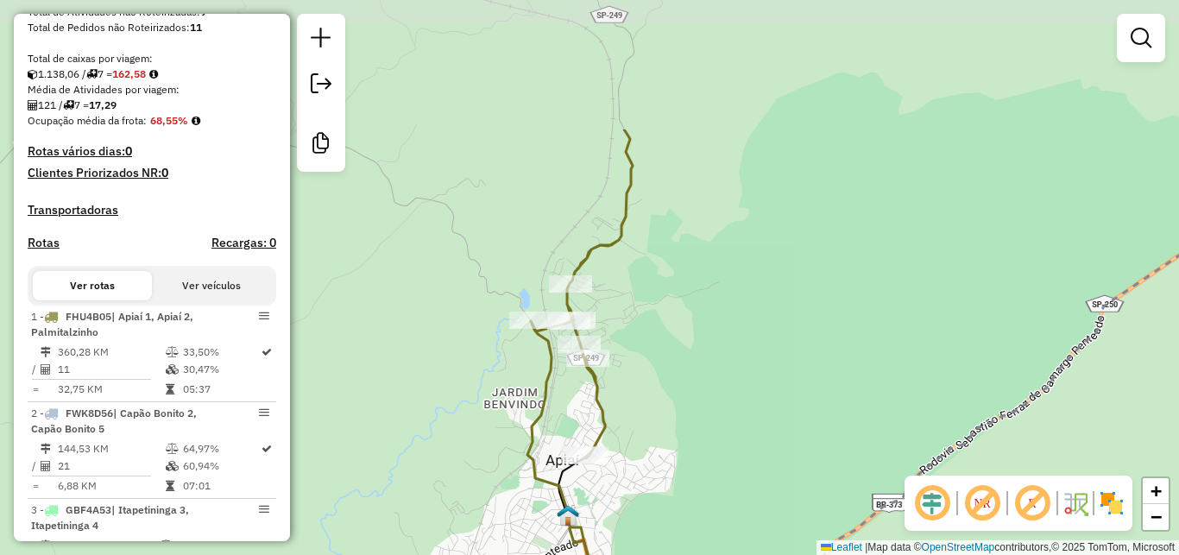
drag, startPoint x: 793, startPoint y: 174, endPoint x: 827, endPoint y: 309, distance: 139.7
click at [827, 309] on div "Janela de atendimento Grade de atendimento Capacidade Transportadoras Veículos …" at bounding box center [589, 277] width 1179 height 555
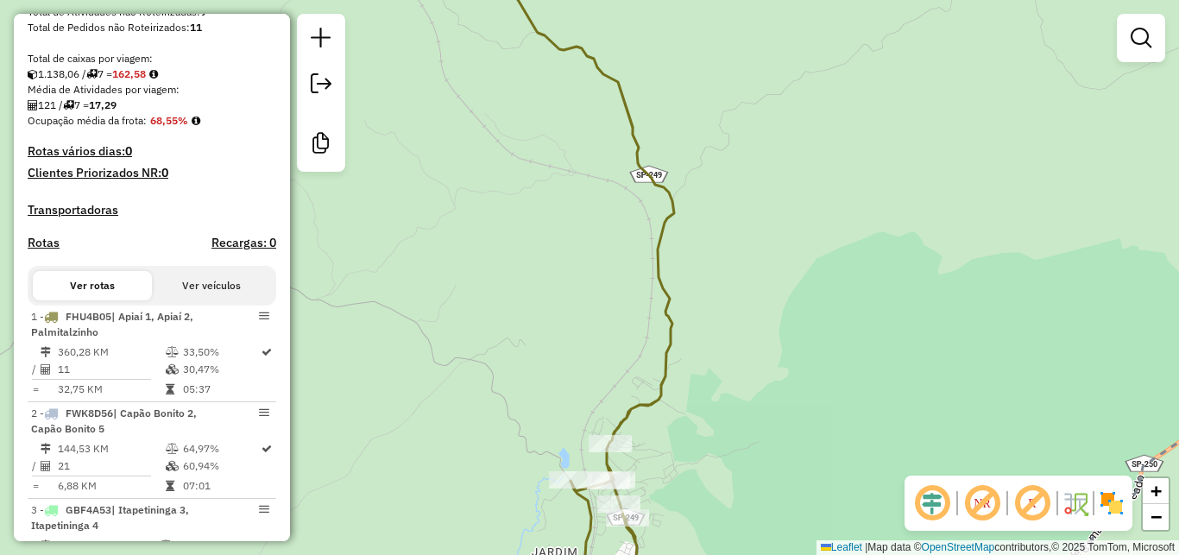
drag, startPoint x: 812, startPoint y: 190, endPoint x: 853, endPoint y: 282, distance: 101.3
click at [854, 282] on div "Janela de atendimento Grade de atendimento Capacidade Transportadoras Veículos …" at bounding box center [589, 277] width 1179 height 555
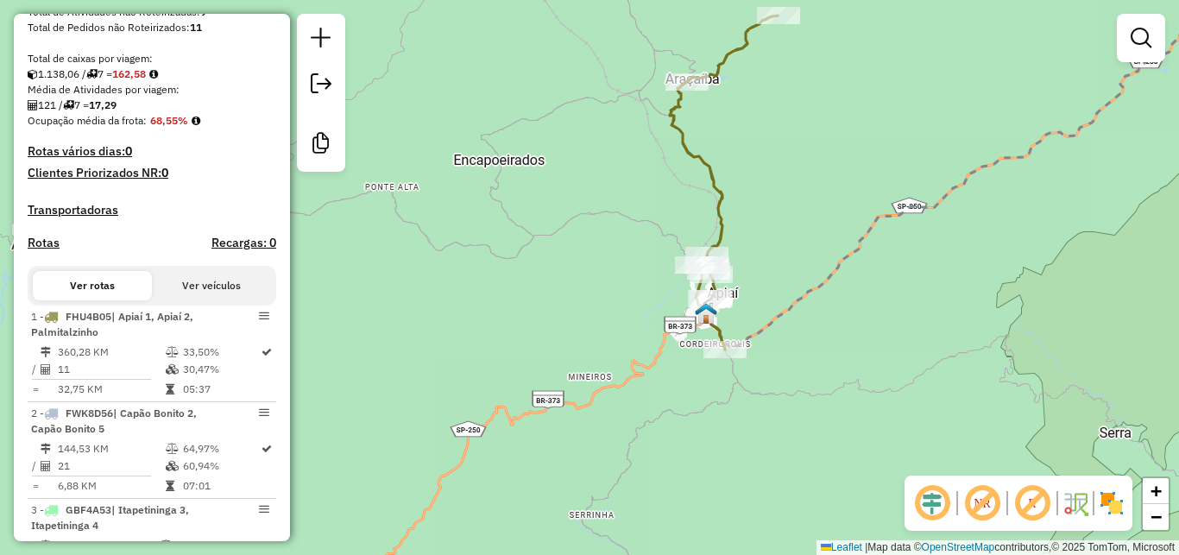
drag, startPoint x: 792, startPoint y: 82, endPoint x: 730, endPoint y: 197, distance: 130.6
click at [730, 197] on div "Janela de atendimento Grade de atendimento Capacidade Transportadoras Veículos …" at bounding box center [589, 277] width 1179 height 555
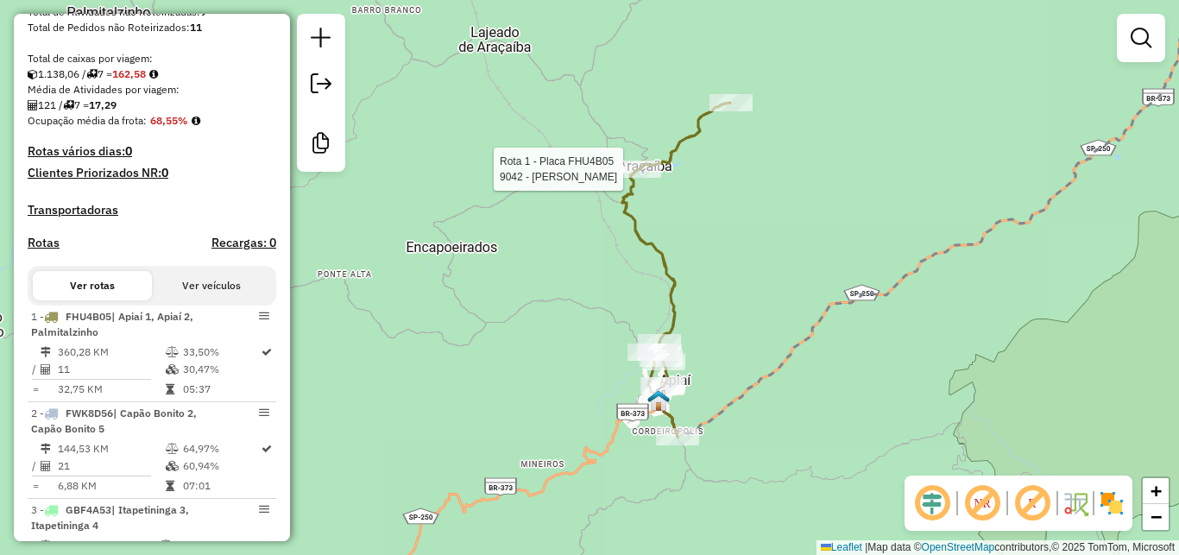
select select "**********"
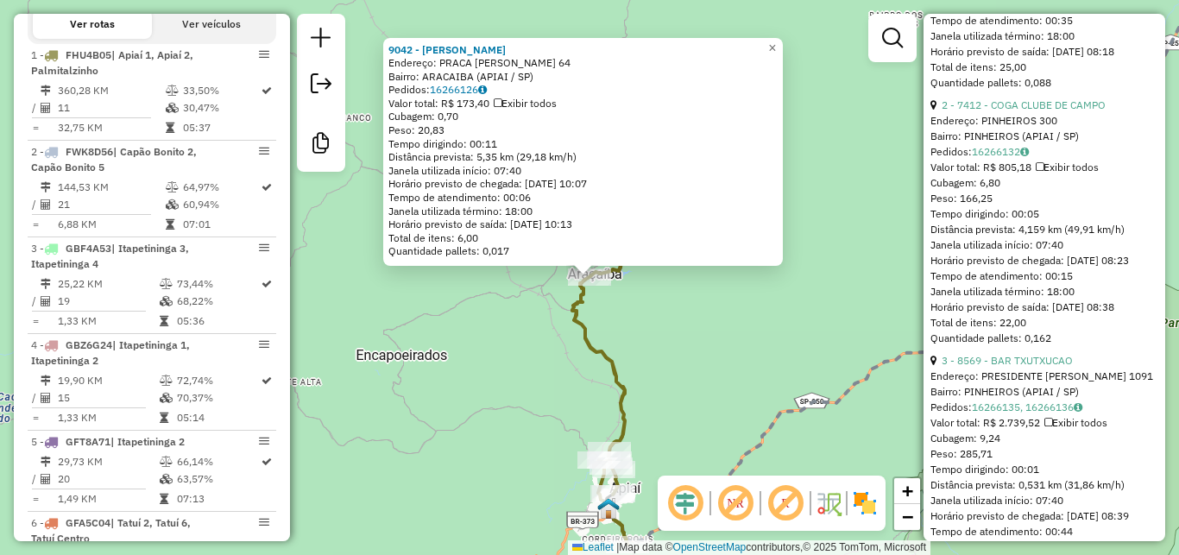
scroll to position [696, 0]
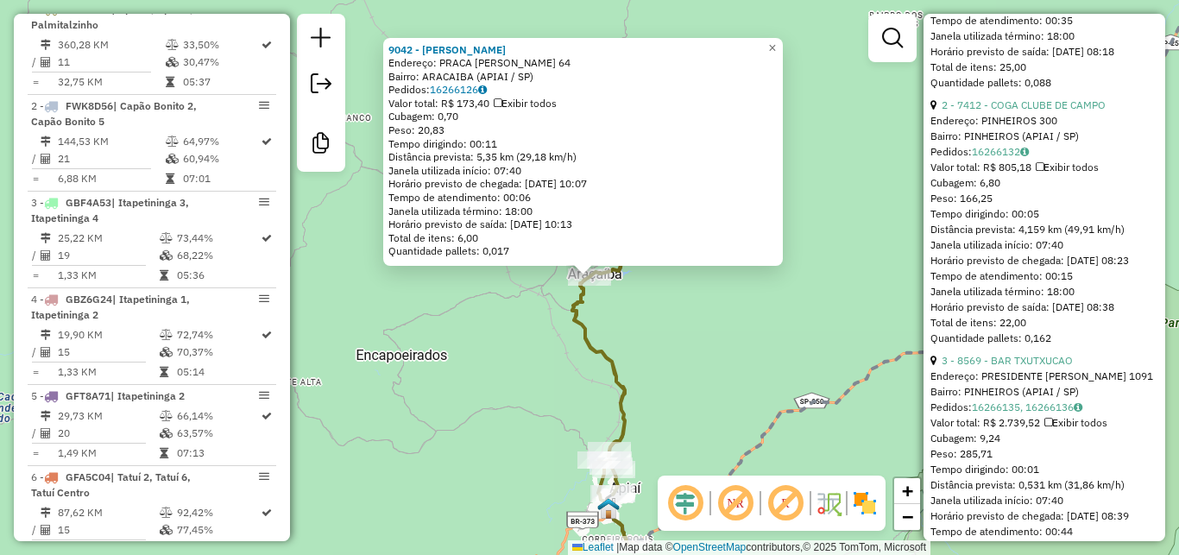
click at [731, 292] on div "9042 - ALINE GONCALVES Endereço: PRACA JOSE VITORINO 64 Bairro: ARACAIBA (APIAI…" at bounding box center [589, 277] width 1179 height 555
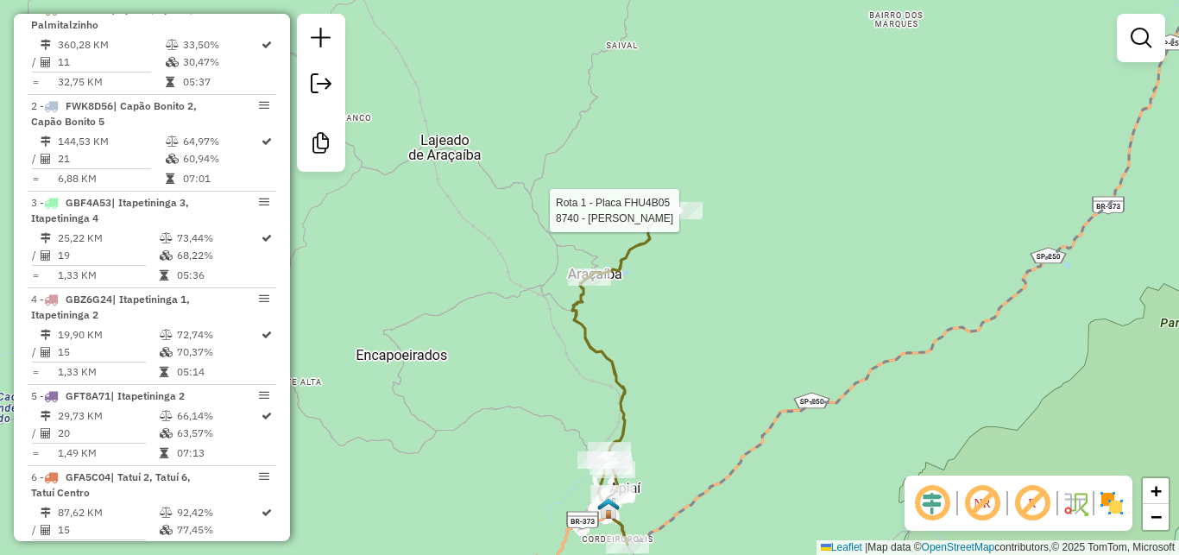
select select "**********"
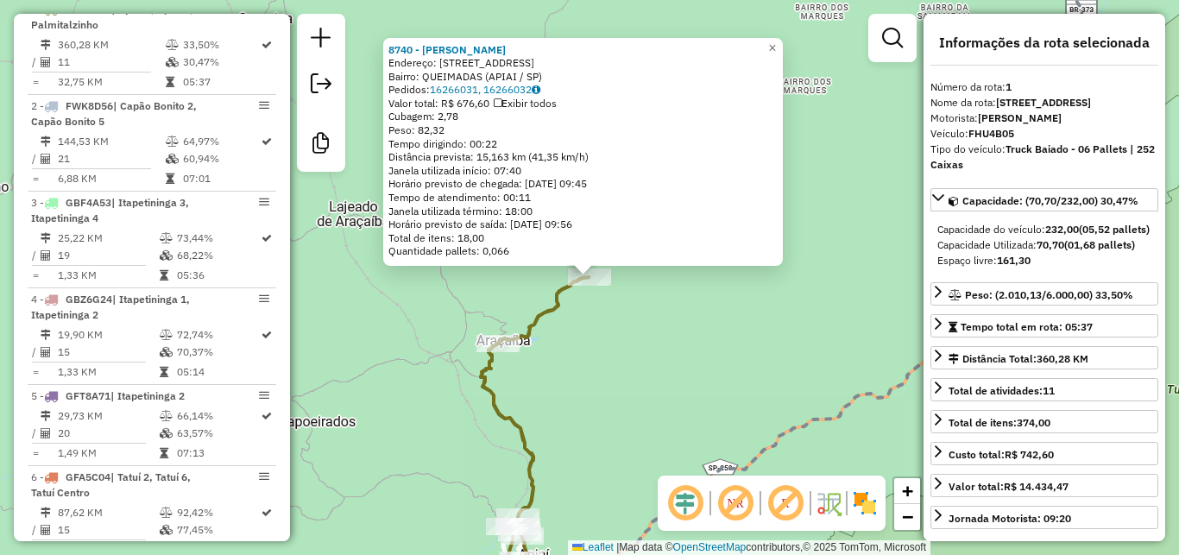
click at [635, 358] on div "8740 - IRENE ARAUJO Endereço: RUA A 139 Bairro: QUEIMADAS (APIAI / SP) Pedidos:…" at bounding box center [589, 277] width 1179 height 555
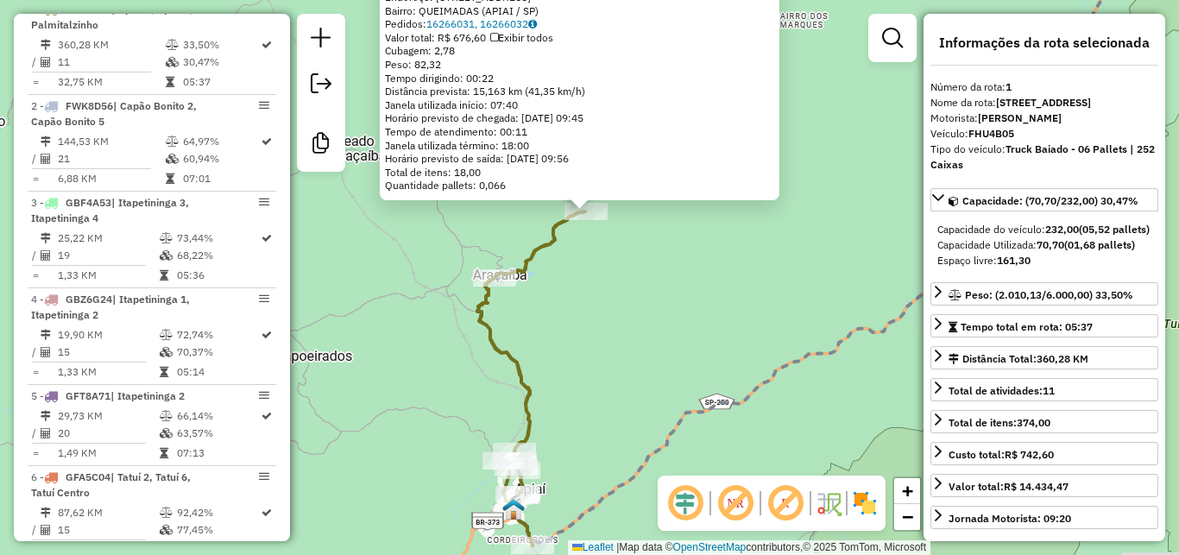
drag, startPoint x: 642, startPoint y: 422, endPoint x: 638, endPoint y: 355, distance: 67.5
click at [640, 355] on div "8740 - IRENE ARAUJO Endereço: RUA A 139 Bairro: QUEIMADAS (APIAI / SP) Pedidos:…" at bounding box center [589, 277] width 1179 height 555
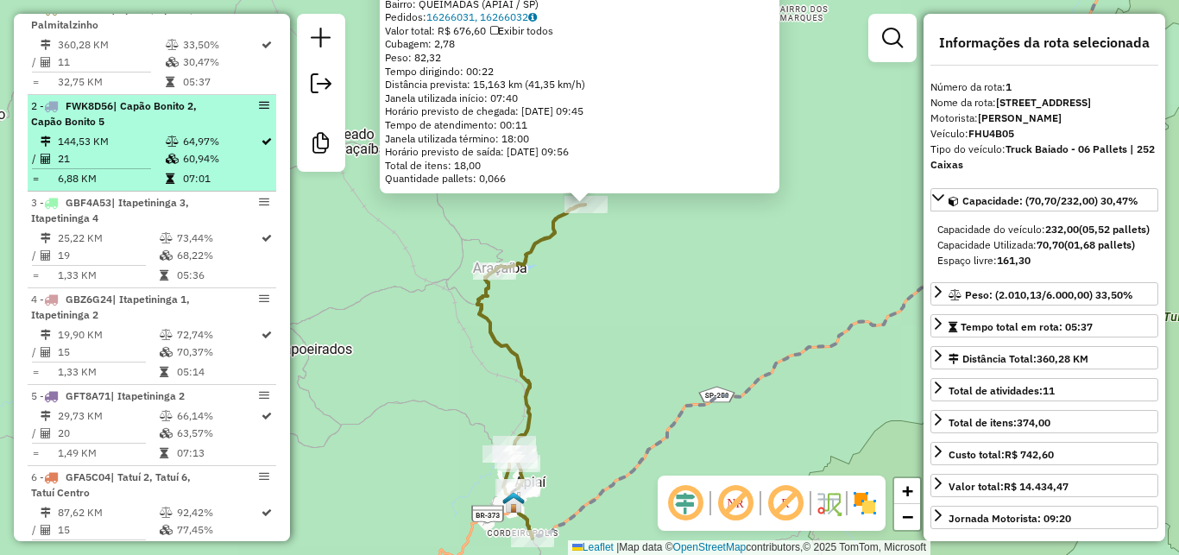
click at [101, 150] on td "144,53 KM" at bounding box center [111, 141] width 108 height 17
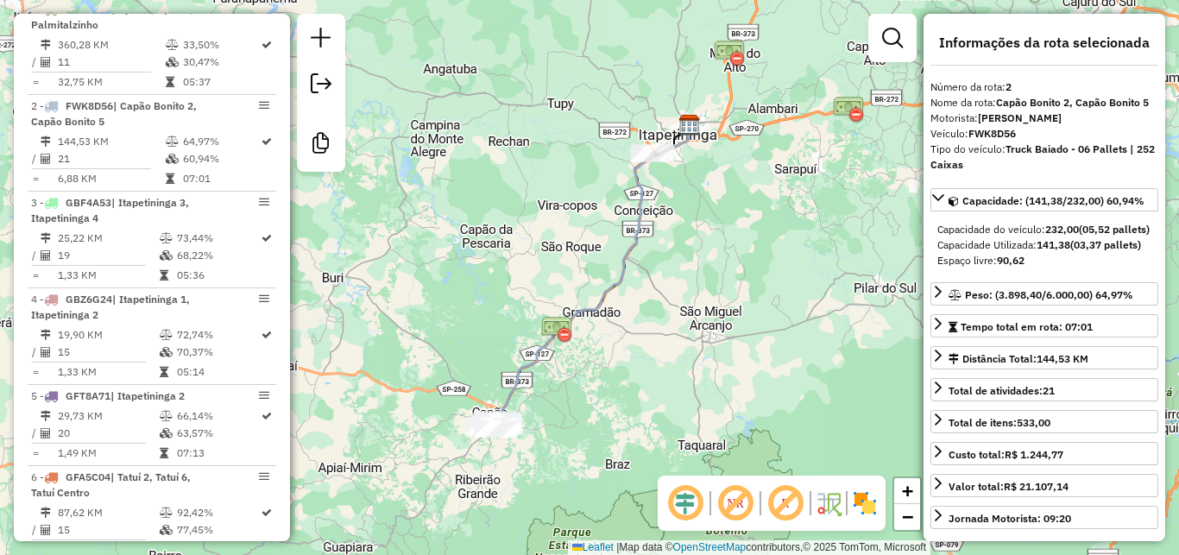
drag, startPoint x: 970, startPoint y: 152, endPoint x: 1021, endPoint y: 149, distance: 51.9
click at [1021, 142] on div "Veículo: FWK8D56" at bounding box center [1045, 134] width 228 height 16
drag, startPoint x: 989, startPoint y: 136, endPoint x: 1021, endPoint y: 136, distance: 31.9
click at [1021, 126] on div "Motorista: Douglas" at bounding box center [1045, 119] width 228 height 16
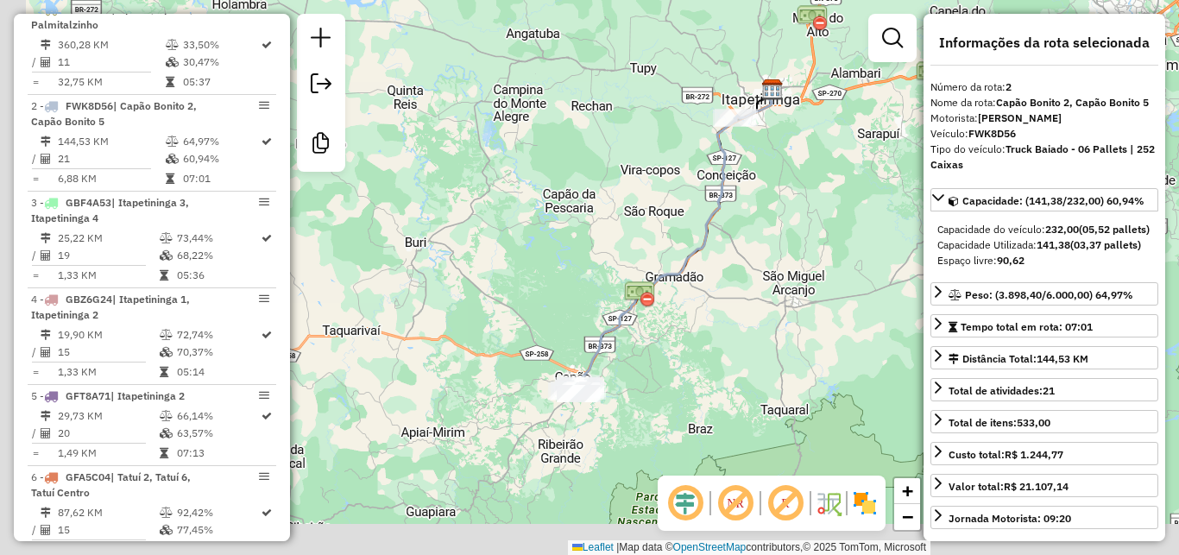
drag, startPoint x: 546, startPoint y: 408, endPoint x: 619, endPoint y: 370, distance: 82.6
click at [623, 371] on div "Janela de atendimento Grade de atendimento Capacidade Transportadoras Veículos …" at bounding box center [589, 277] width 1179 height 555
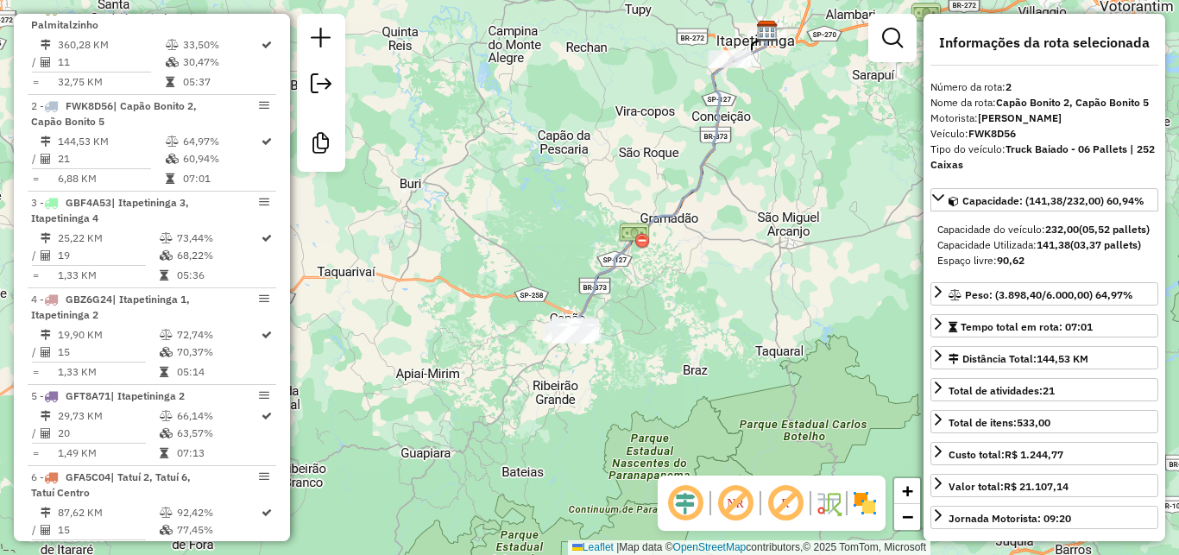
drag, startPoint x: 696, startPoint y: 417, endPoint x: 686, endPoint y: 358, distance: 59.6
click at [689, 358] on div "Janela de atendimento Grade de atendimento Capacidade Transportadoras Veículos …" at bounding box center [589, 277] width 1179 height 555
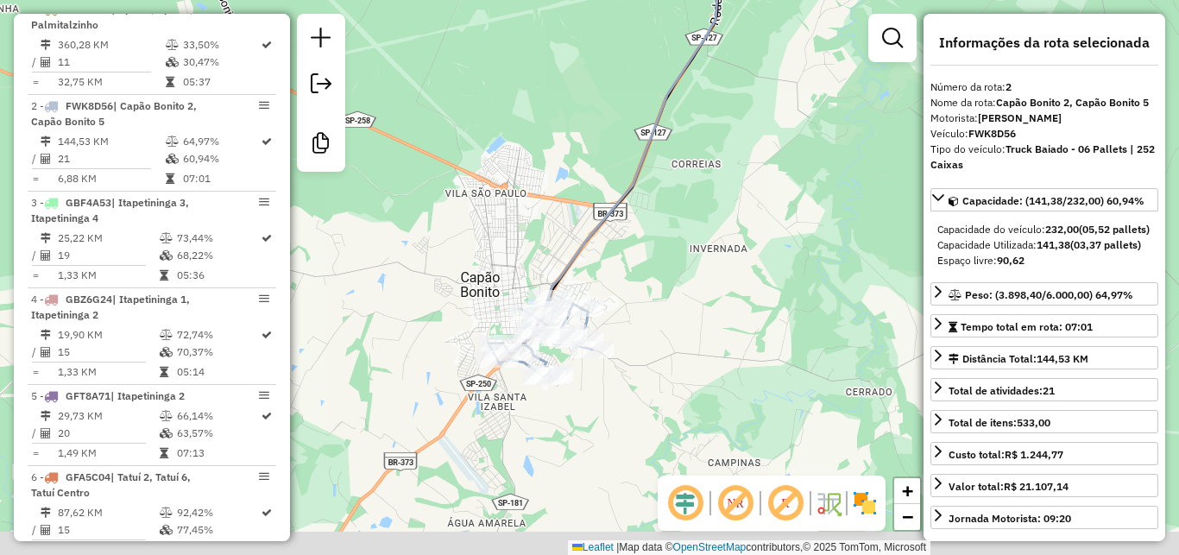
drag, startPoint x: 678, startPoint y: 332, endPoint x: 671, endPoint y: 314, distance: 18.6
click at [671, 314] on div "Janela de atendimento Grade de atendimento Capacidade Transportadoras Veículos …" at bounding box center [589, 277] width 1179 height 555
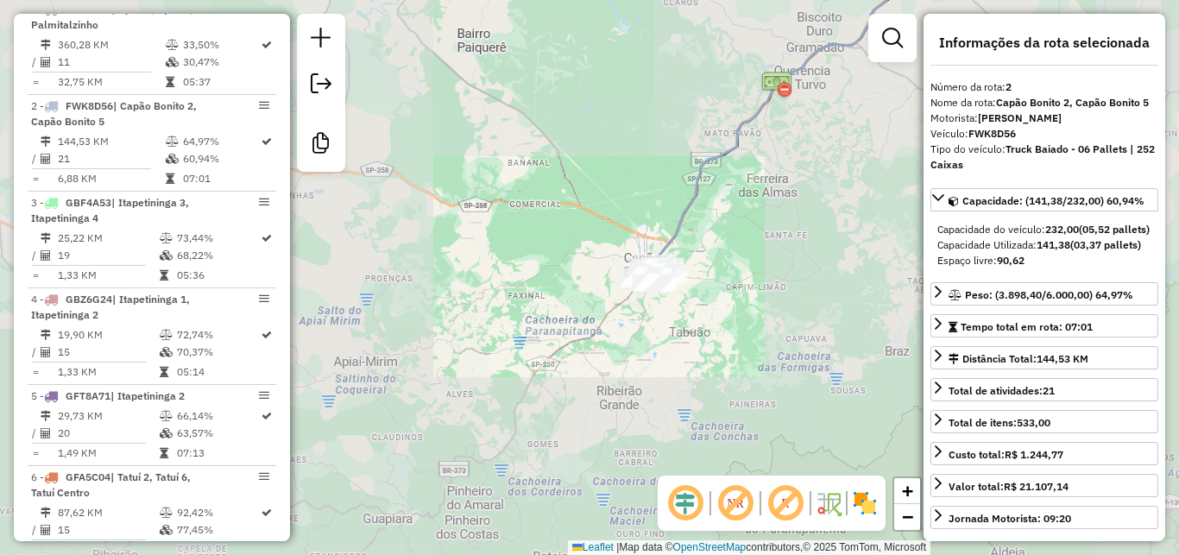
drag, startPoint x: 770, startPoint y: 214, endPoint x: 684, endPoint y: 362, distance: 171.0
click at [684, 362] on div "Janela de atendimento Grade de atendimento Capacidade Transportadoras Veículos …" at bounding box center [589, 277] width 1179 height 555
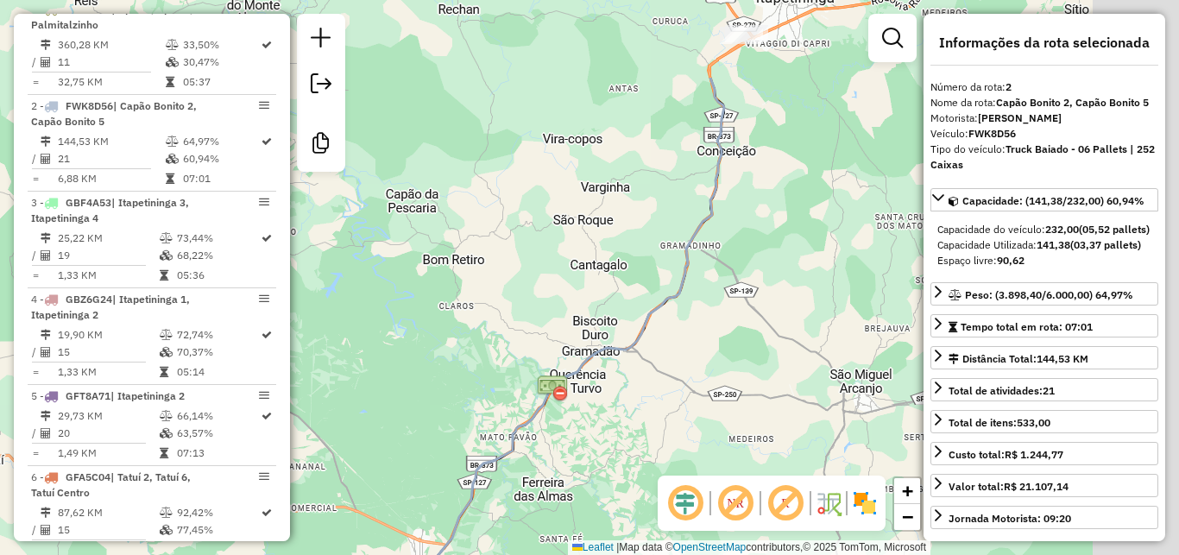
drag, startPoint x: 788, startPoint y: 213, endPoint x: 653, endPoint y: 347, distance: 190.5
click at [653, 347] on div "Janela de atendimento Grade de atendimento Capacidade Transportadoras Veículos …" at bounding box center [589, 277] width 1179 height 555
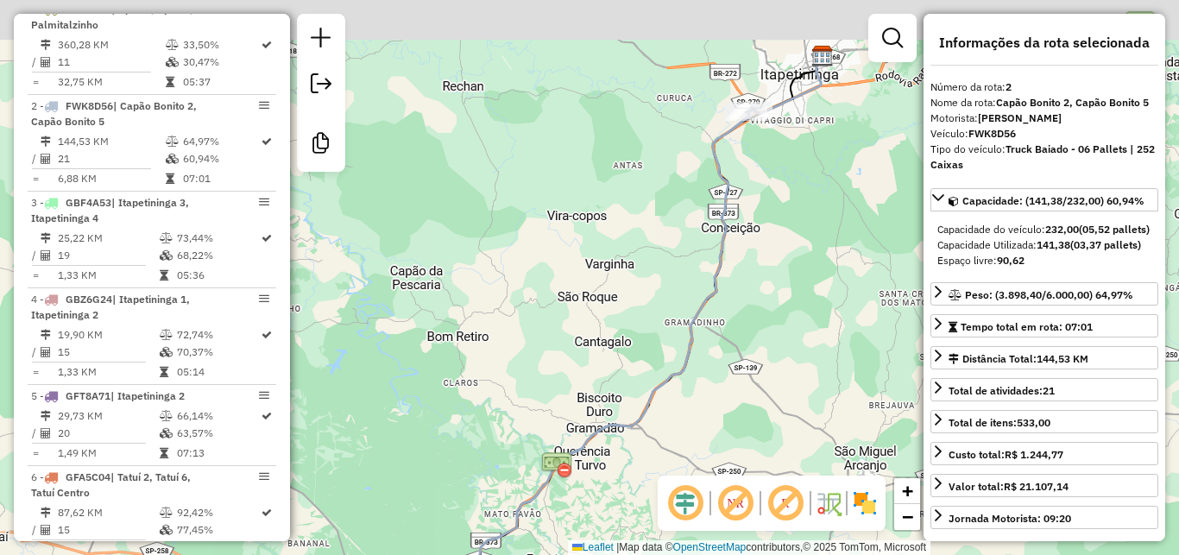
drag, startPoint x: 778, startPoint y: 165, endPoint x: 741, endPoint y: 314, distance: 153.9
click at [741, 314] on div "Janela de atendimento Grade de atendimento Capacidade Transportadoras Veículos …" at bounding box center [589, 277] width 1179 height 555
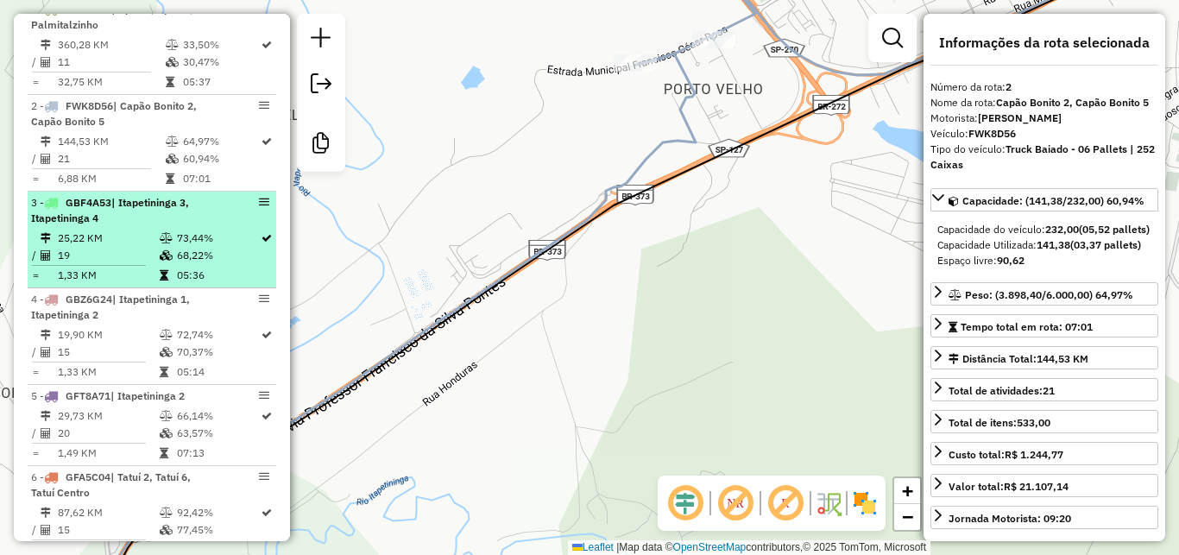
click at [125, 247] on td "25,22 KM" at bounding box center [108, 238] width 102 height 17
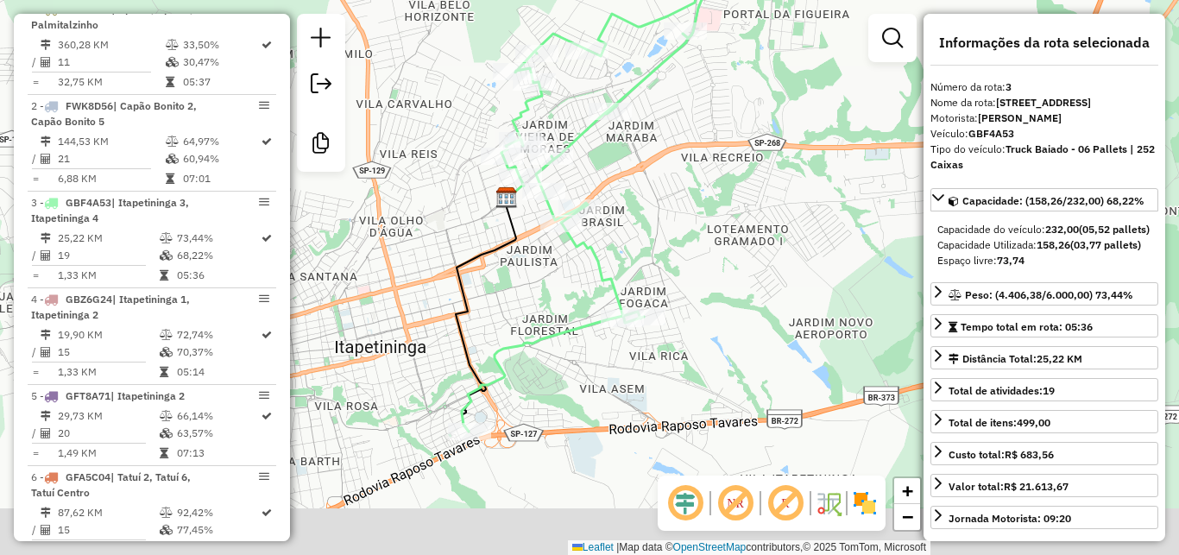
drag, startPoint x: 545, startPoint y: 489, endPoint x: 551, endPoint y: 411, distance: 77.9
click at [554, 410] on div "Janela de atendimento Grade de atendimento Capacidade Transportadoras Veículos …" at bounding box center [589, 277] width 1179 height 555
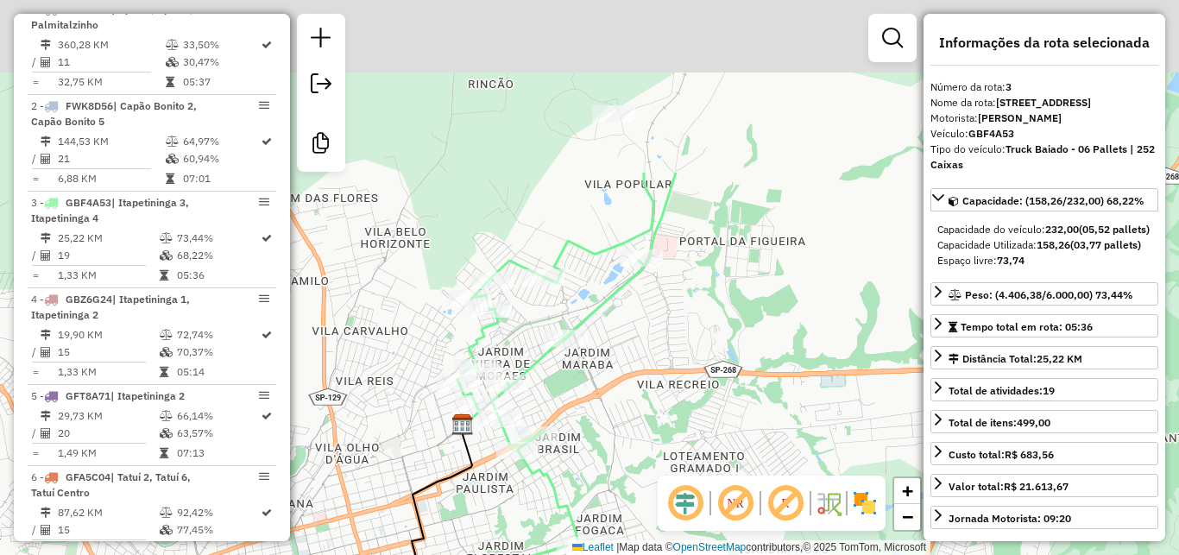
drag, startPoint x: 733, startPoint y: 80, endPoint x: 688, endPoint y: 313, distance: 236.6
click at [688, 313] on div "Janela de atendimento Grade de atendimento Capacidade Transportadoras Veículos …" at bounding box center [589, 277] width 1179 height 555
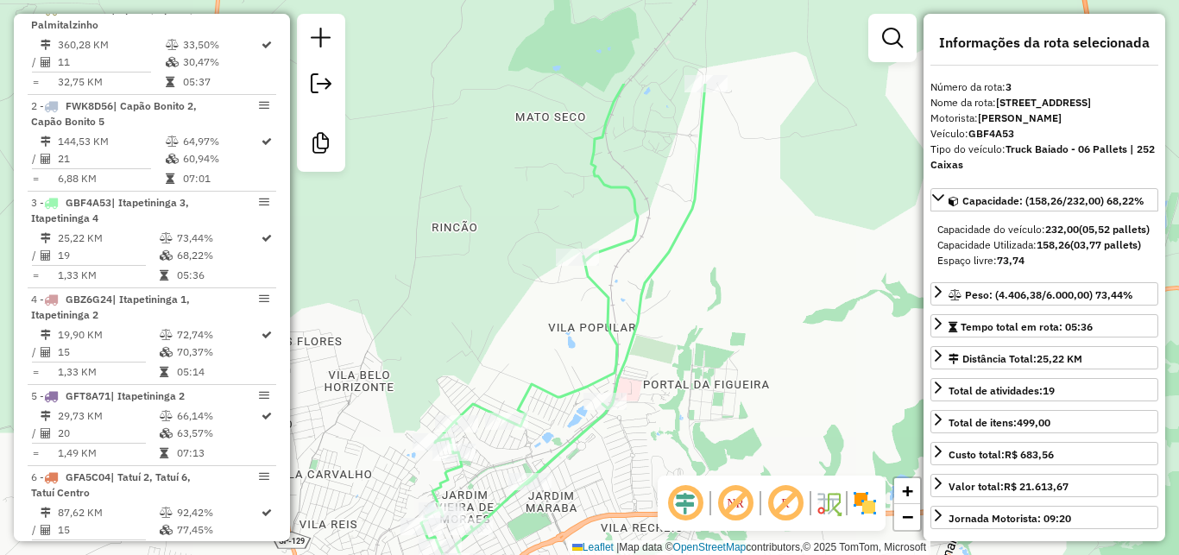
drag, startPoint x: 733, startPoint y: 212, endPoint x: 708, endPoint y: 352, distance: 142.1
click at [707, 352] on div "Janela de atendimento Grade de atendimento Capacidade Transportadoras Veículos …" at bounding box center [589, 277] width 1179 height 555
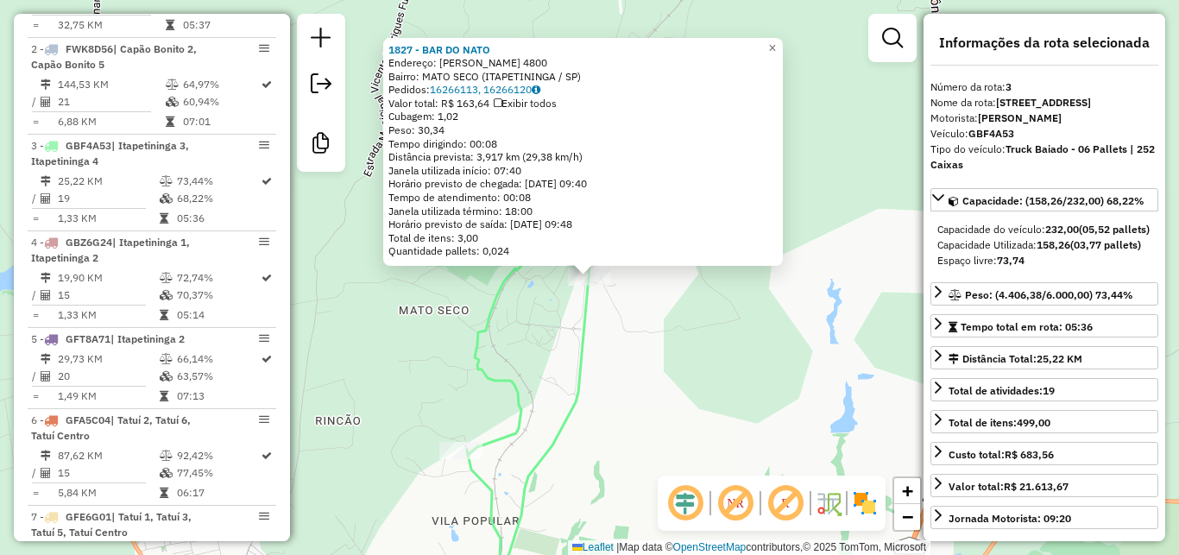
scroll to position [889, 0]
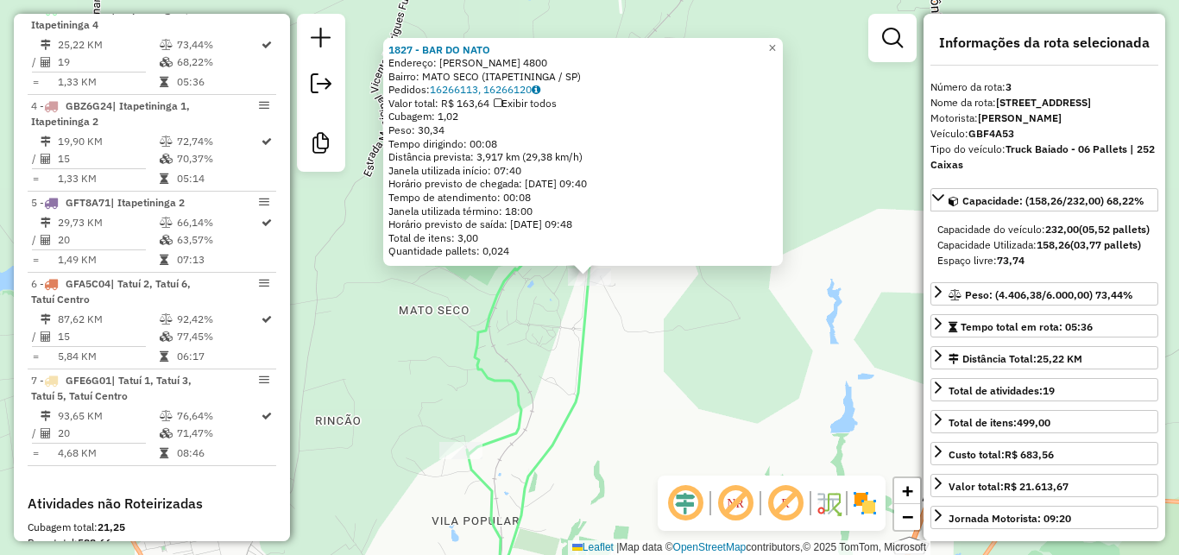
click at [716, 313] on div "1827 - BAR DO NATO Endereço: JULIO VIEIRA 4800 Bairro: MATO SECO (ITAPETININGA …" at bounding box center [589, 277] width 1179 height 555
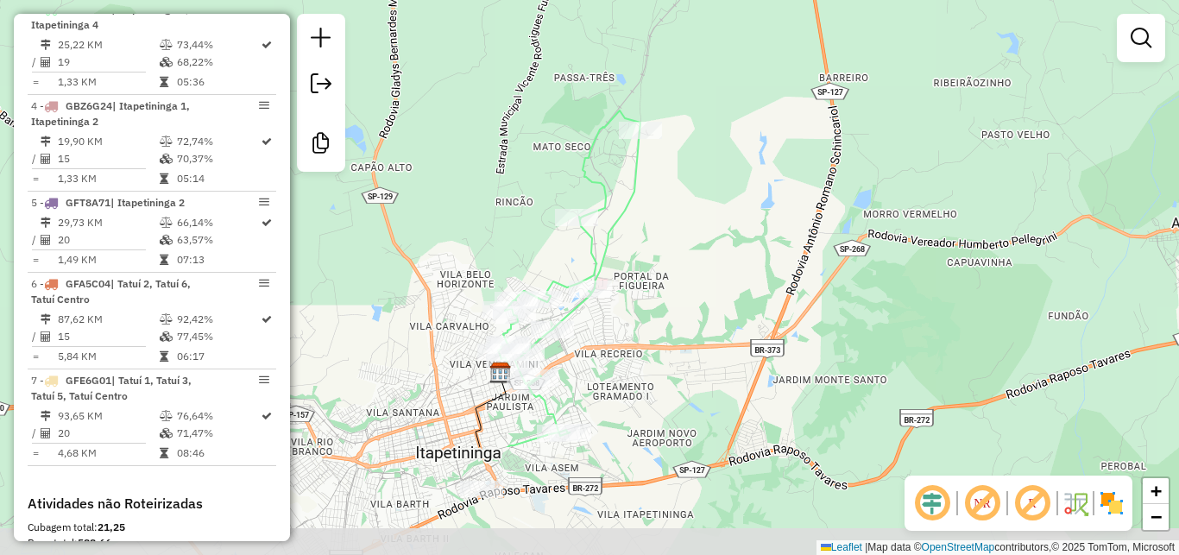
drag, startPoint x: 725, startPoint y: 352, endPoint x: 713, endPoint y: 188, distance: 164.5
click at [713, 188] on div "Janela de atendimento Grade de atendimento Capacidade Transportadoras Veículos …" at bounding box center [589, 277] width 1179 height 555
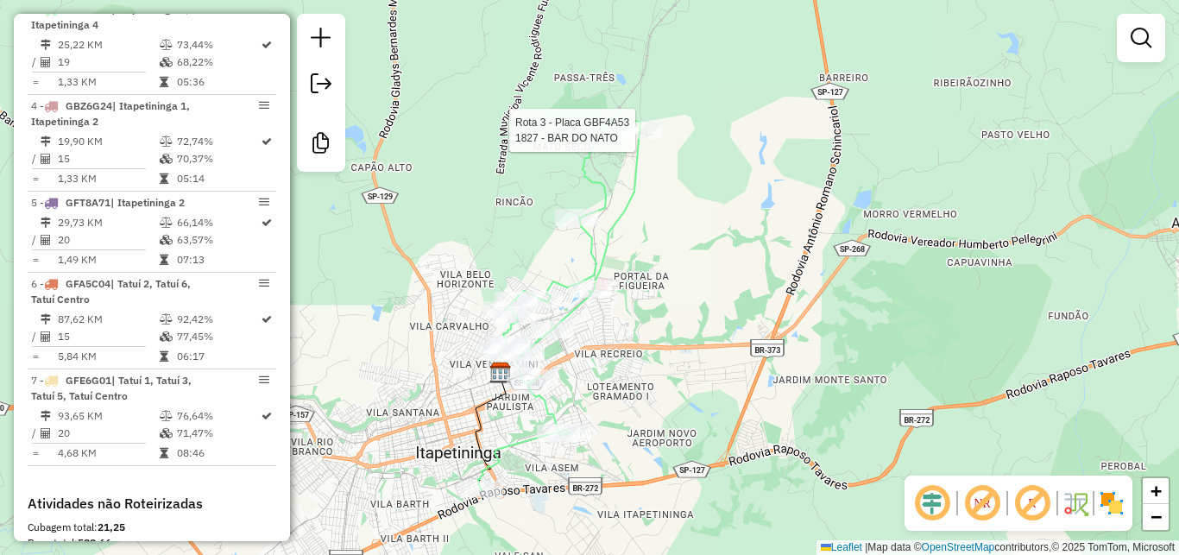
select select "**********"
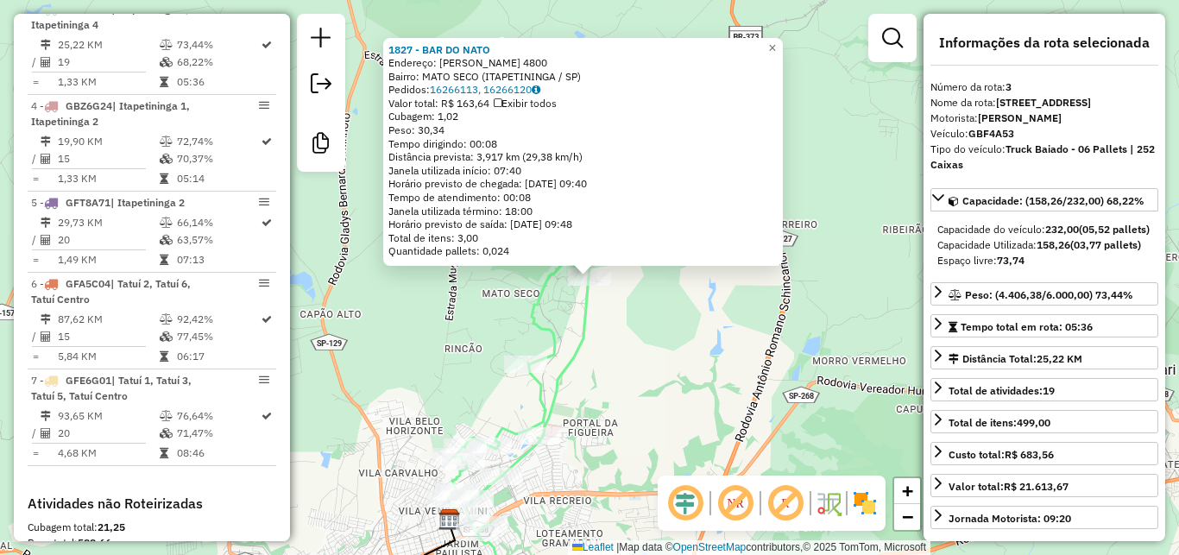
click at [724, 376] on div "1827 - BAR DO NATO Endereço: JULIO VIEIRA 4800 Bairro: MATO SECO (ITAPETININGA …" at bounding box center [589, 277] width 1179 height 555
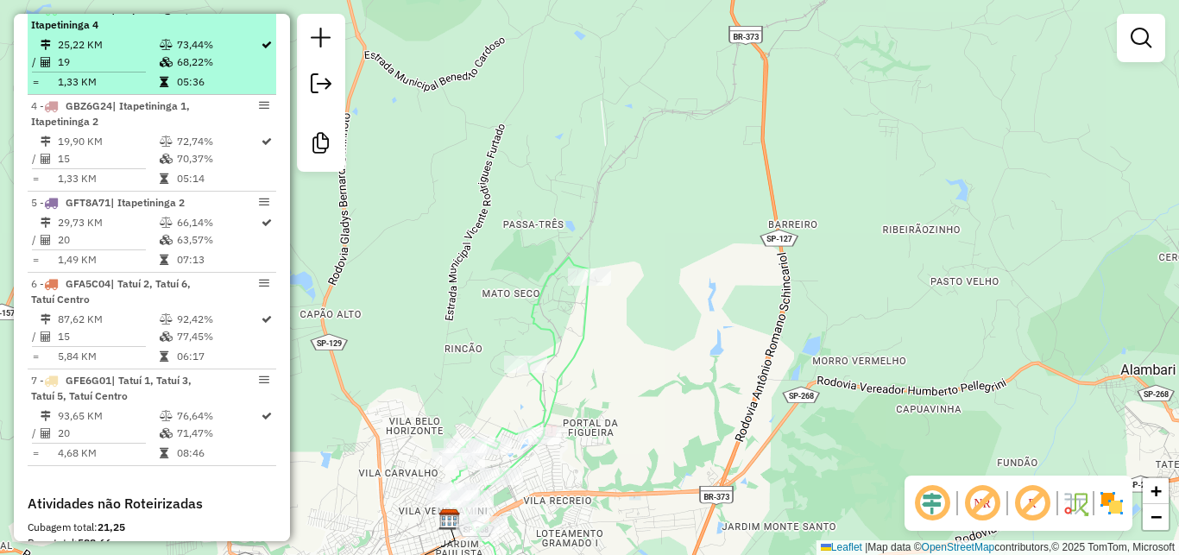
scroll to position [734, 0]
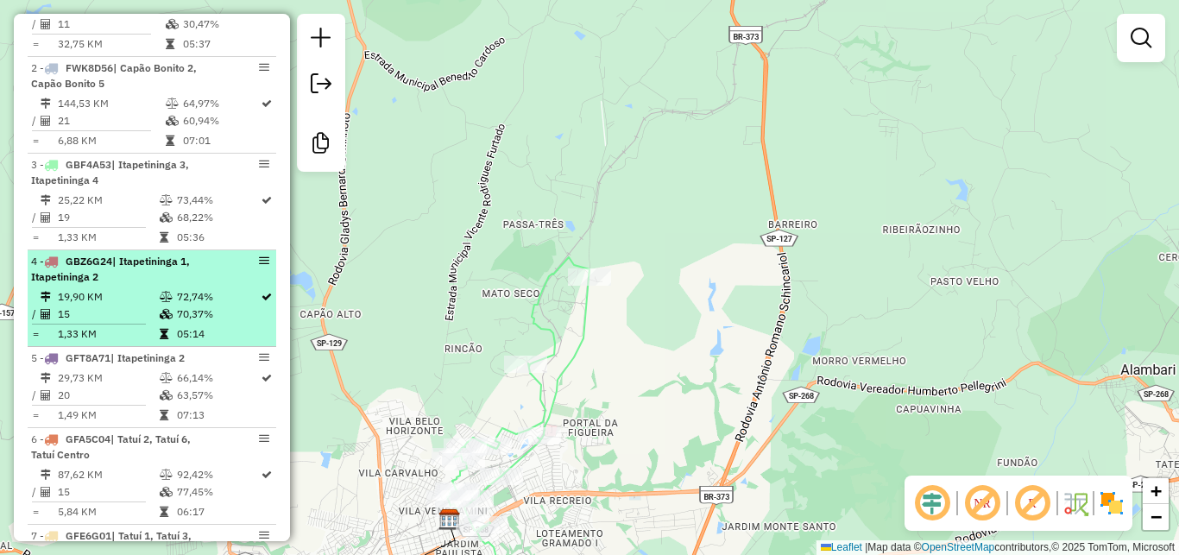
click at [152, 278] on span "| Itapetininga 1, Itapetininga 2" at bounding box center [110, 269] width 159 height 28
select select "**********"
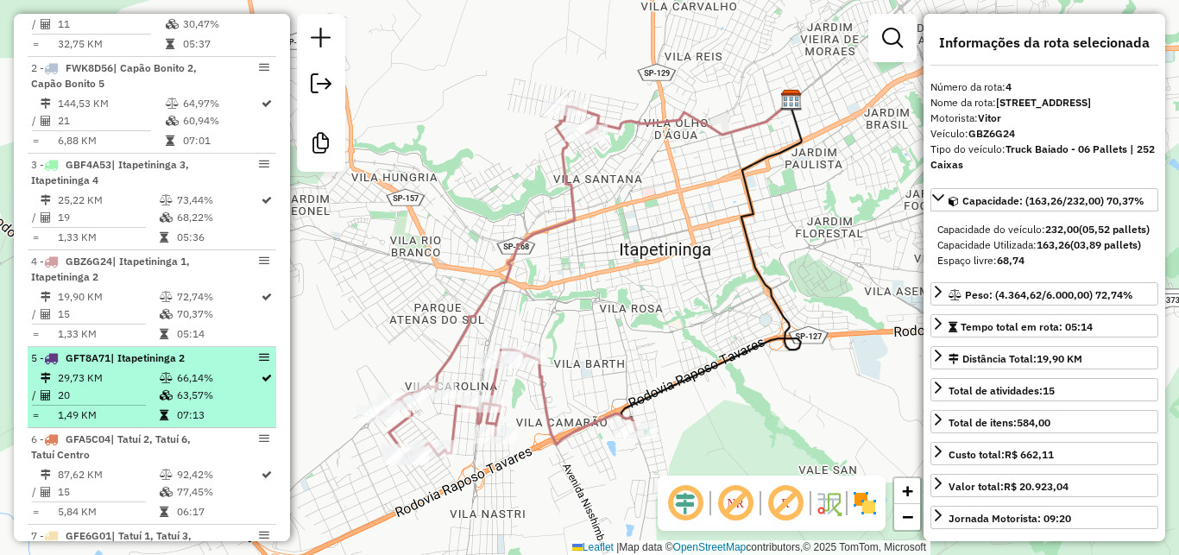
click at [100, 404] on td "20" at bounding box center [108, 395] width 102 height 17
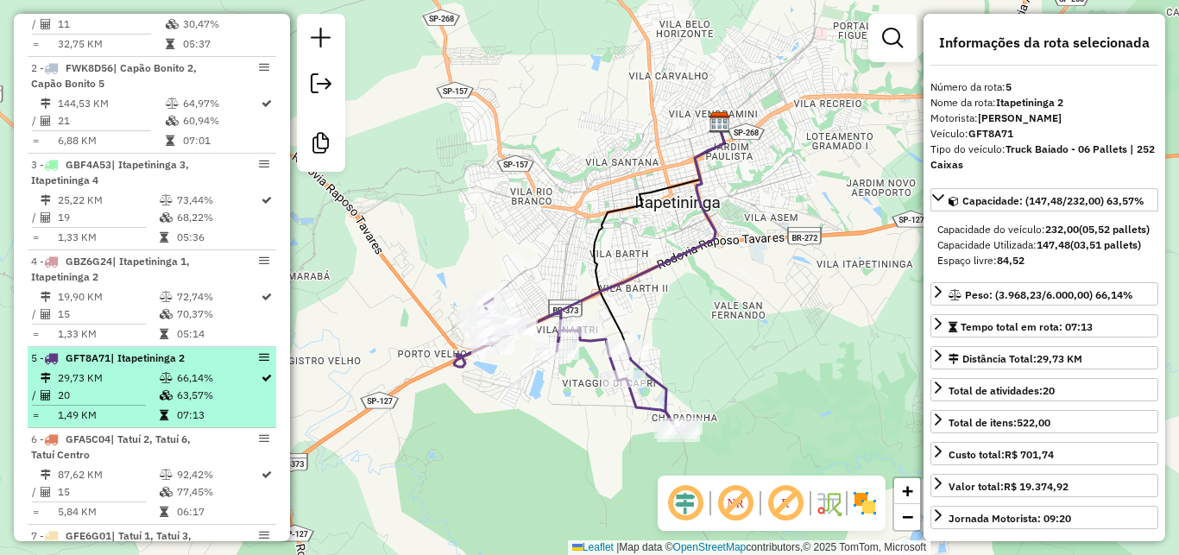
scroll to position [812, 0]
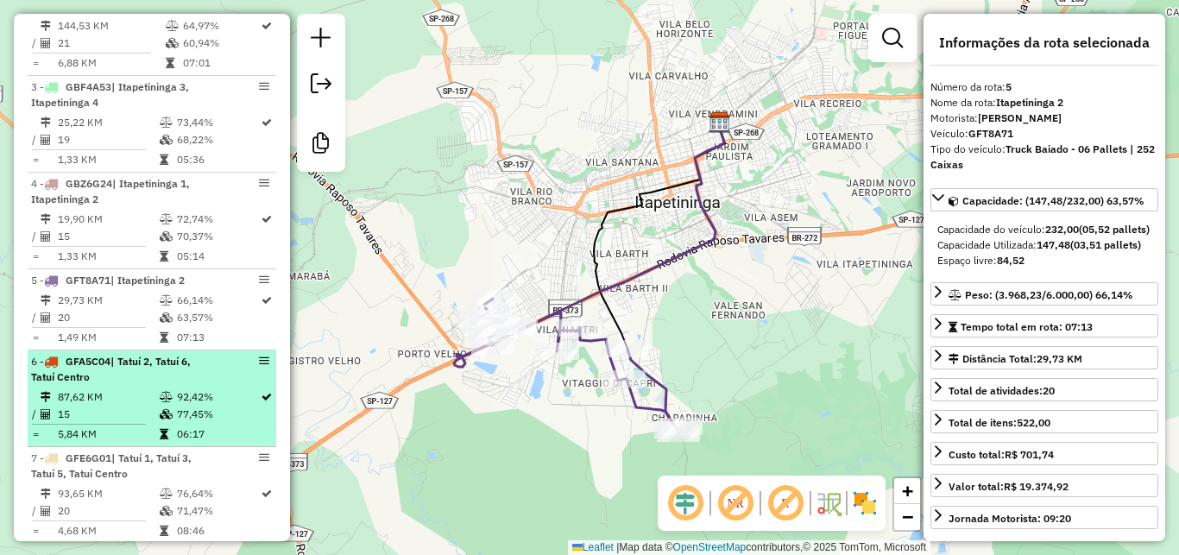
click at [114, 384] on div "6 - GFA5C04 | Tatuí 2, Tatuí 6, Tatuí Centro" at bounding box center [122, 369] width 183 height 31
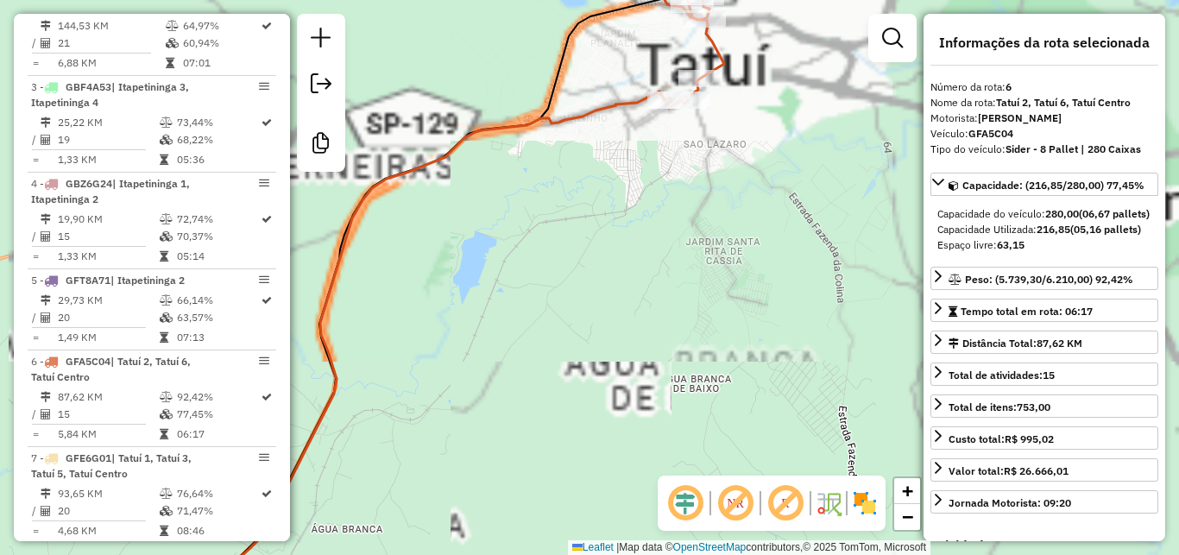
click at [750, 267] on div "Janela de atendimento Grade de atendimento Capacidade Transportadoras Veículos …" at bounding box center [589, 277] width 1179 height 555
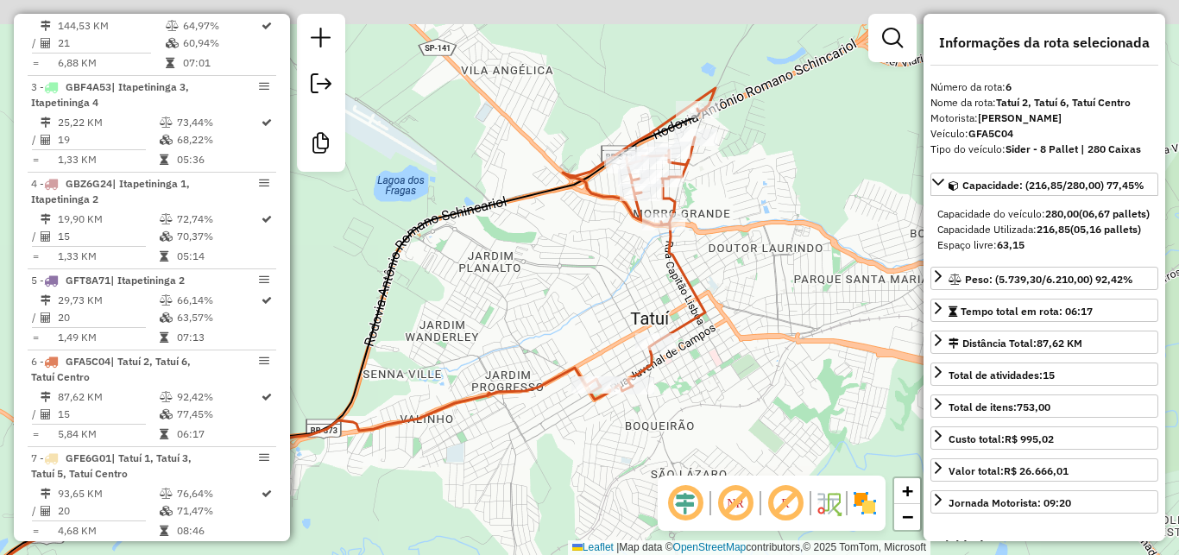
drag, startPoint x: 731, startPoint y: 213, endPoint x: 718, endPoint y: 326, distance: 113.9
click at [718, 326] on div "Janela de atendimento Grade de atendimento Capacidade Transportadoras Veículos …" at bounding box center [589, 277] width 1179 height 555
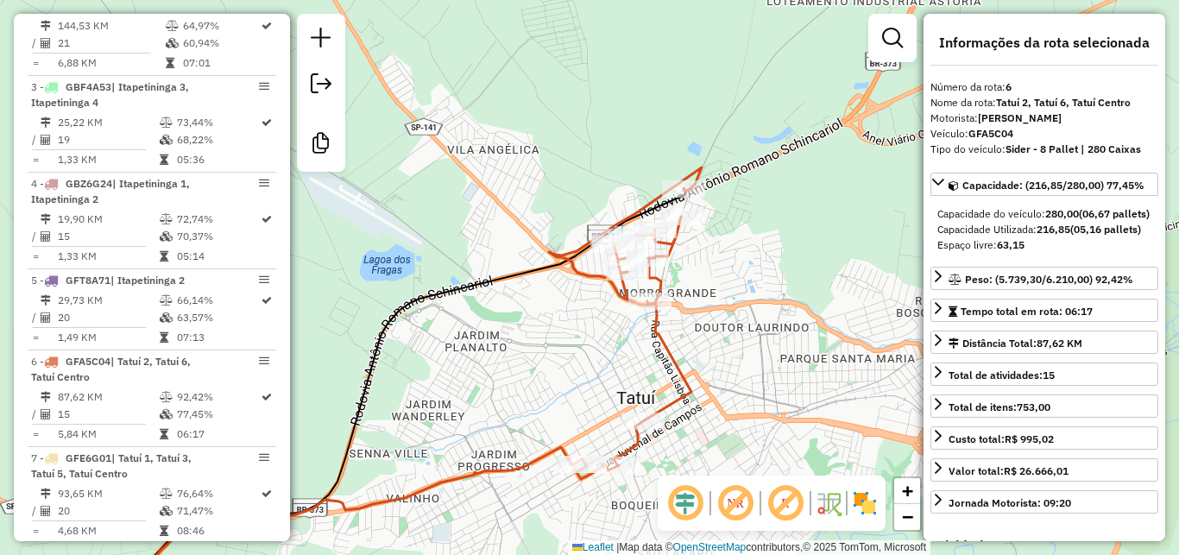
drag, startPoint x: 555, startPoint y: 388, endPoint x: 543, endPoint y: 281, distance: 107.7
click at [541, 281] on div "Janela de atendimento Grade de atendimento Capacidade Transportadoras Veículos …" at bounding box center [589, 277] width 1179 height 555
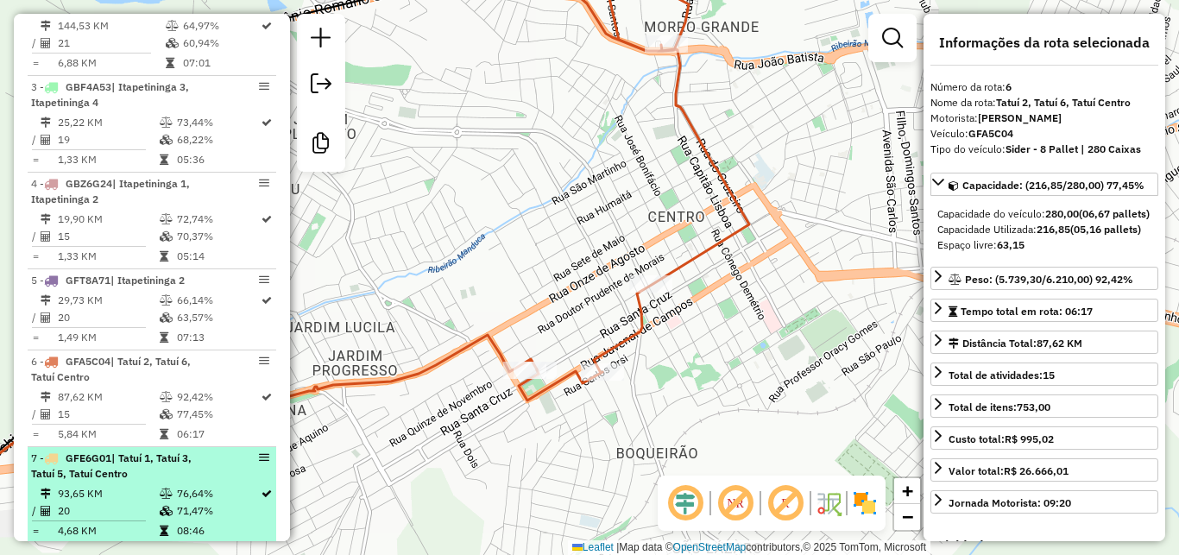
scroll to position [967, 0]
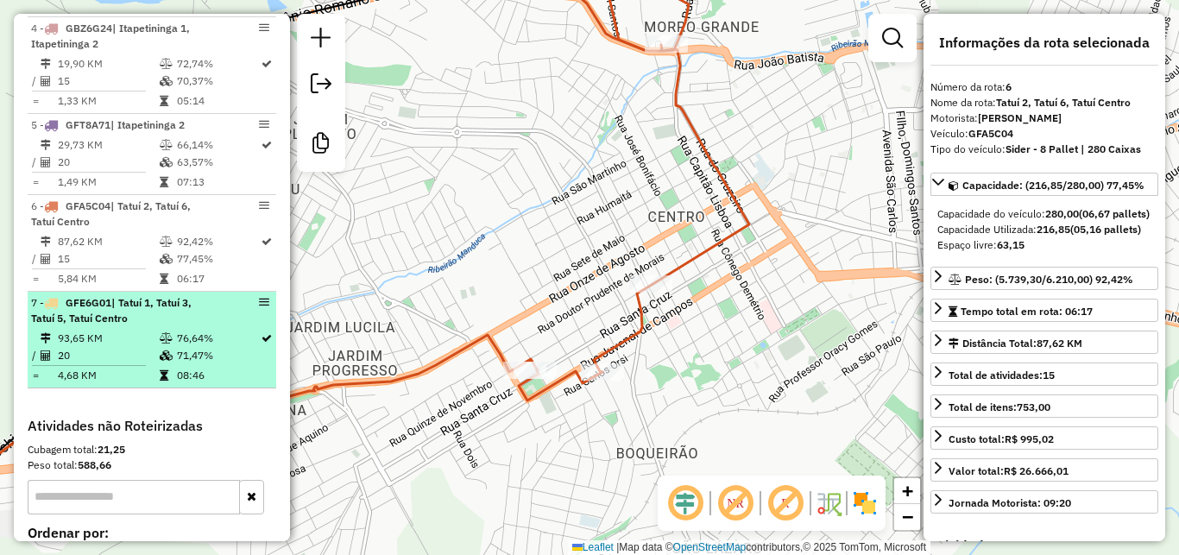
click at [104, 364] on td "20" at bounding box center [108, 355] width 102 height 17
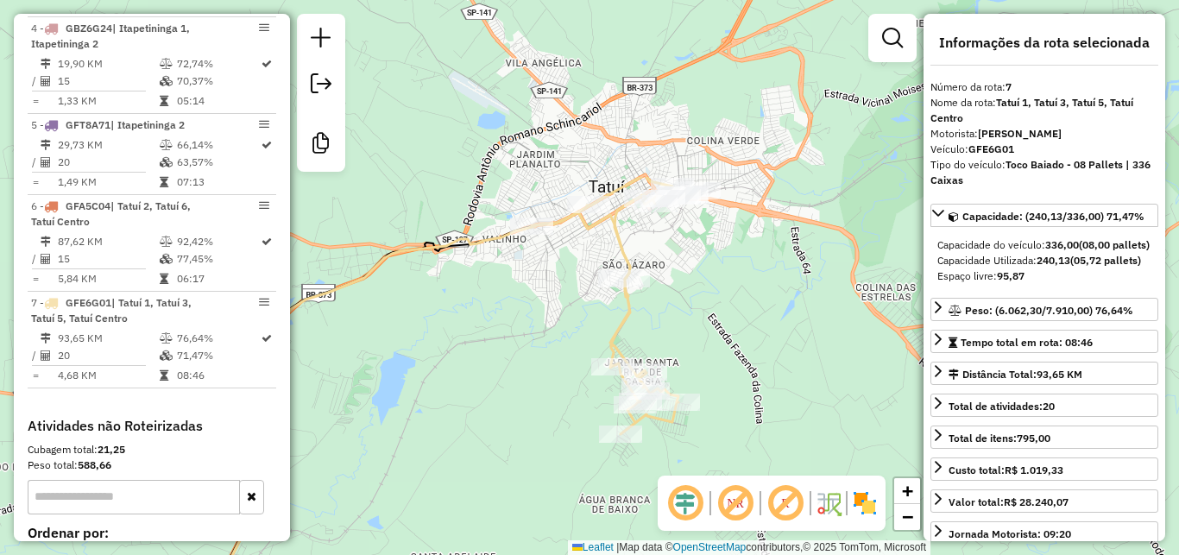
drag, startPoint x: 751, startPoint y: 116, endPoint x: 749, endPoint y: 348, distance: 232.3
click at [749, 348] on div "Janela de atendimento Grade de atendimento Capacidade Transportadoras Veículos …" at bounding box center [589, 277] width 1179 height 555
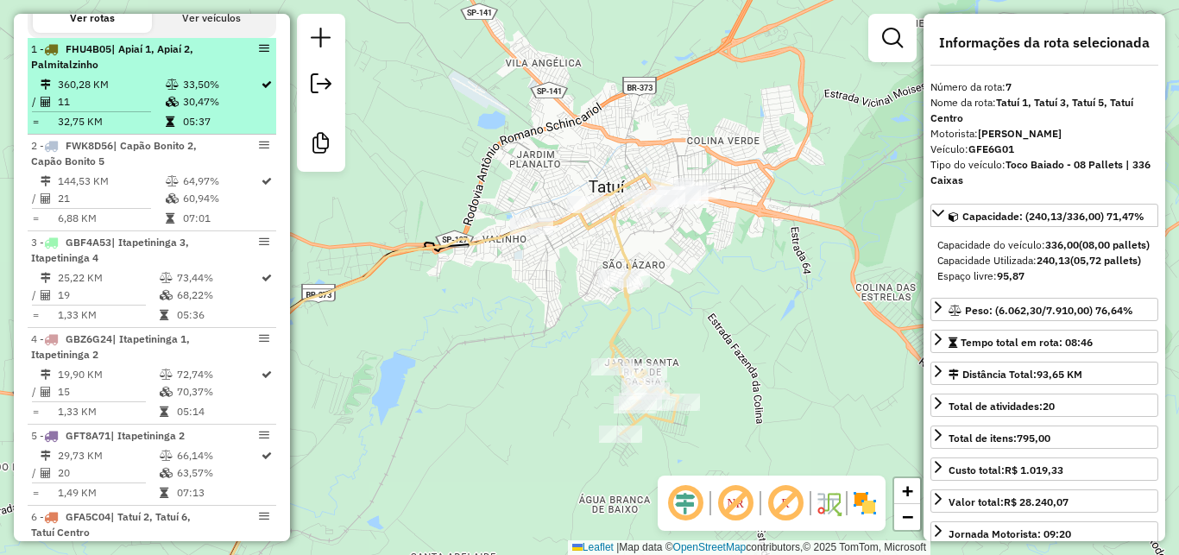
scroll to position [501, 0]
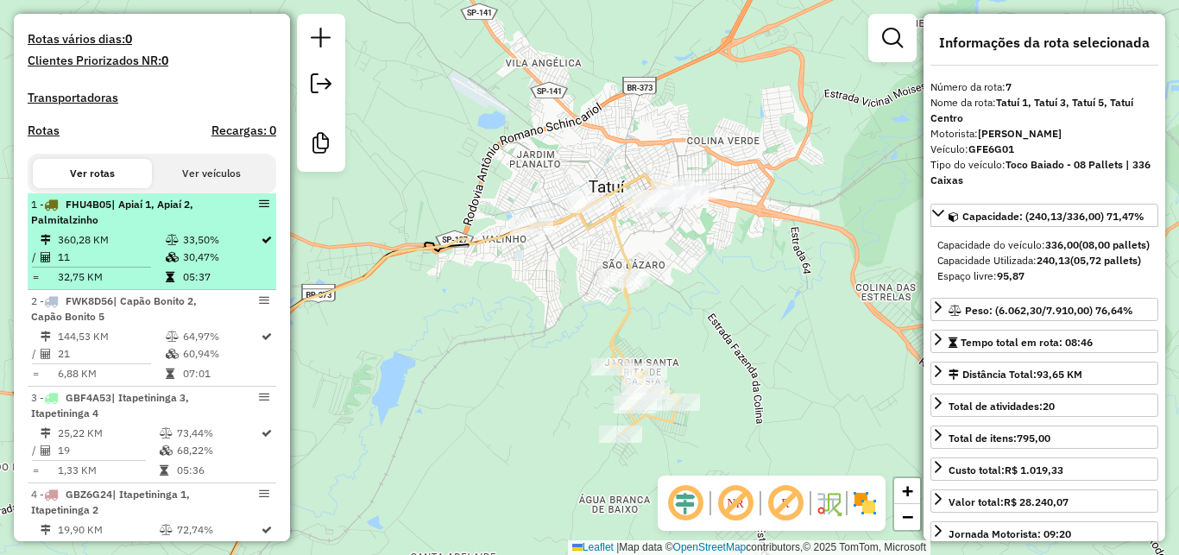
click at [259, 209] on em at bounding box center [264, 204] width 10 height 10
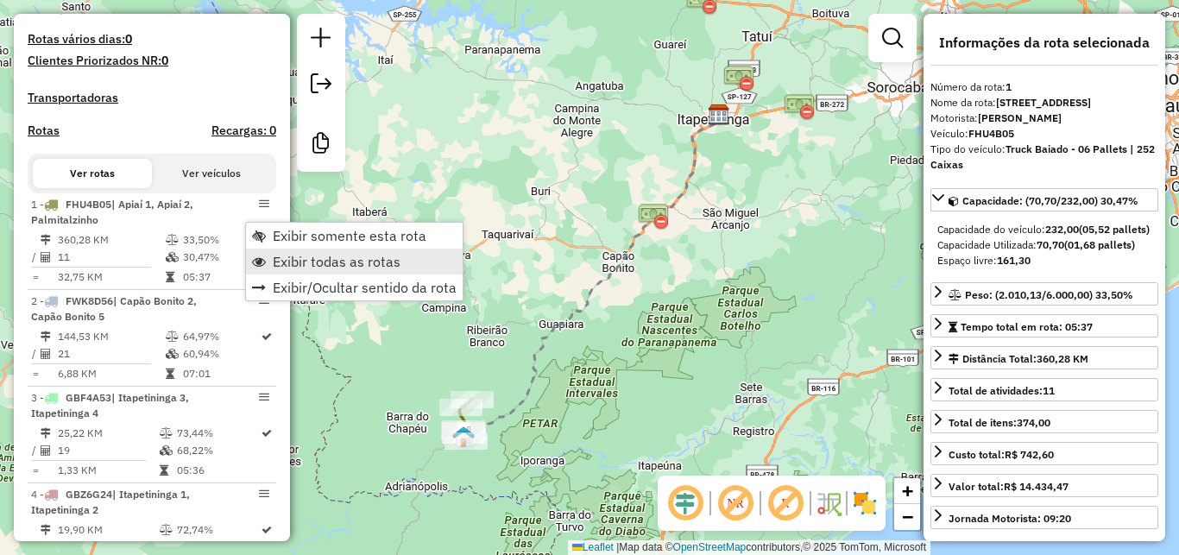
click at [341, 266] on span "Exibir todas as rotas" at bounding box center [337, 262] width 128 height 14
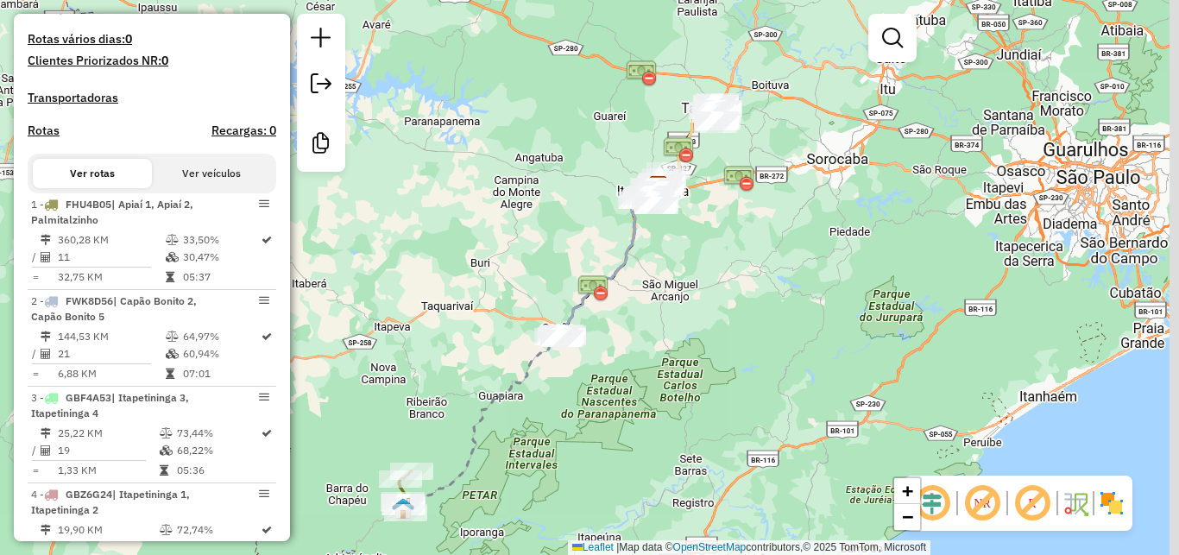
drag, startPoint x: 746, startPoint y: 230, endPoint x: 689, endPoint y: 303, distance: 92.9
click at [689, 303] on div "Janela de atendimento Grade de atendimento Capacidade Transportadoras Veículos …" at bounding box center [589, 277] width 1179 height 555
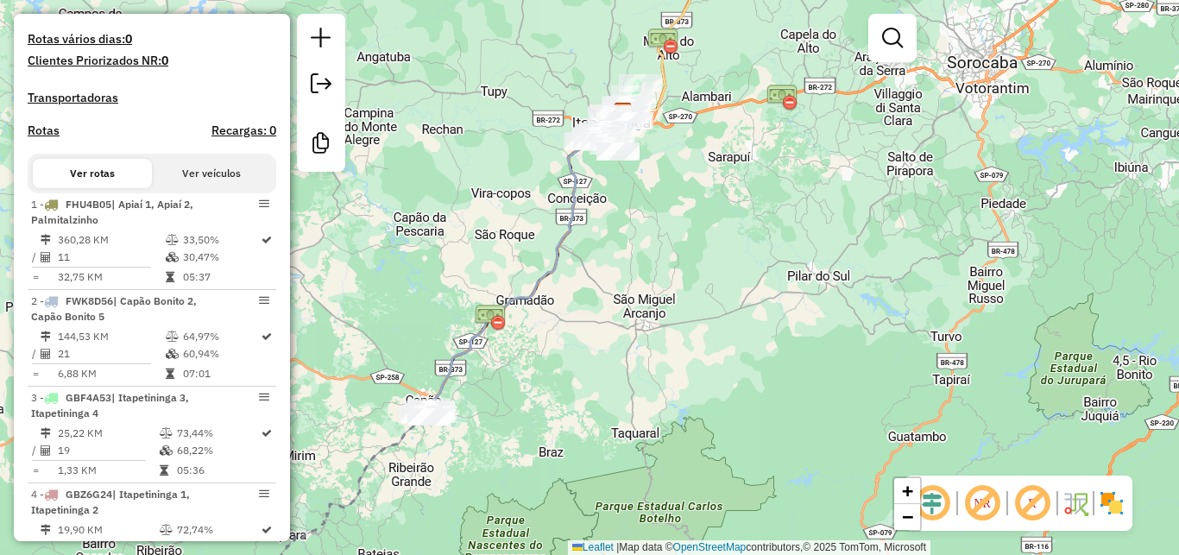
drag, startPoint x: 697, startPoint y: 313, endPoint x: 697, endPoint y: 384, distance: 70.8
click at [697, 384] on div "Janela de atendimento Grade de atendimento Capacidade Transportadoras Veículos …" at bounding box center [589, 277] width 1179 height 555
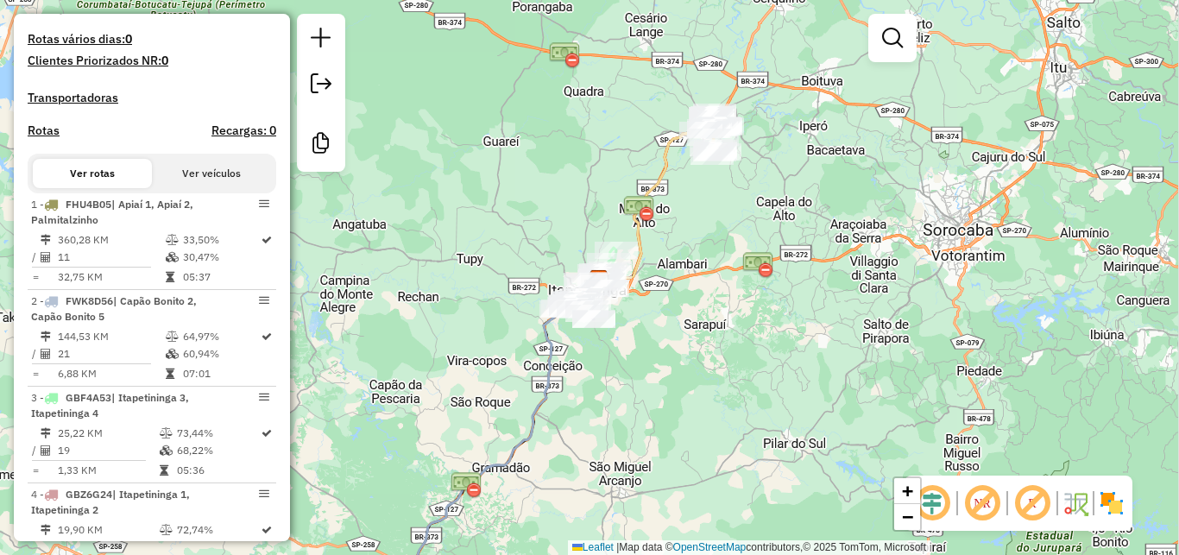
drag, startPoint x: 671, startPoint y: 258, endPoint x: 645, endPoint y: 340, distance: 86.0
click at [645, 339] on div "Janela de atendimento Grade de atendimento Capacidade Transportadoras Veículos …" at bounding box center [589, 277] width 1179 height 555
